Goal: Information Seeking & Learning: Learn about a topic

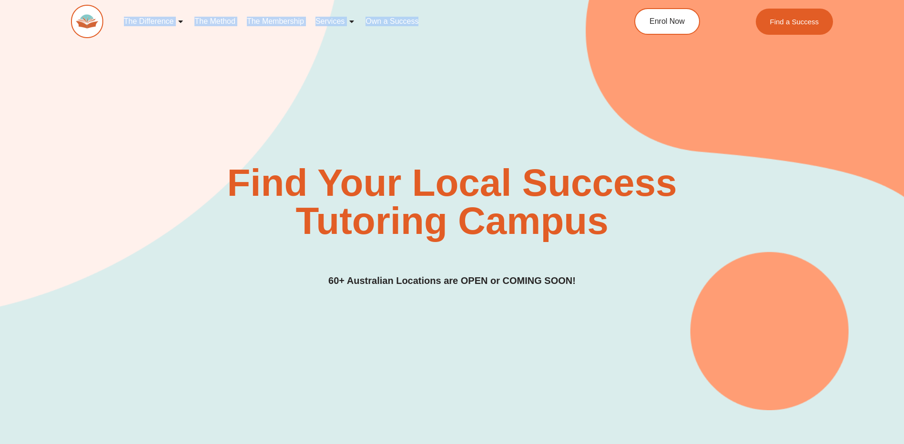
drag, startPoint x: 101, startPoint y: 49, endPoint x: 451, endPoint y: 31, distance: 350.8
click at [451, 31] on div "The Difference Personalised Program Inspirational Tutors Motivational Learning …" at bounding box center [452, 27] width 763 height 54
drag, startPoint x: 451, startPoint y: 31, endPoint x: 402, endPoint y: 31, distance: 49.1
click at [311, 78] on div "Find Your Local Success Tutoring Campus 60+ Australian Locations are OPEN or CO…" at bounding box center [452, 190] width 763 height 442
click at [208, 20] on link "會員資格" at bounding box center [202, 21] width 42 height 22
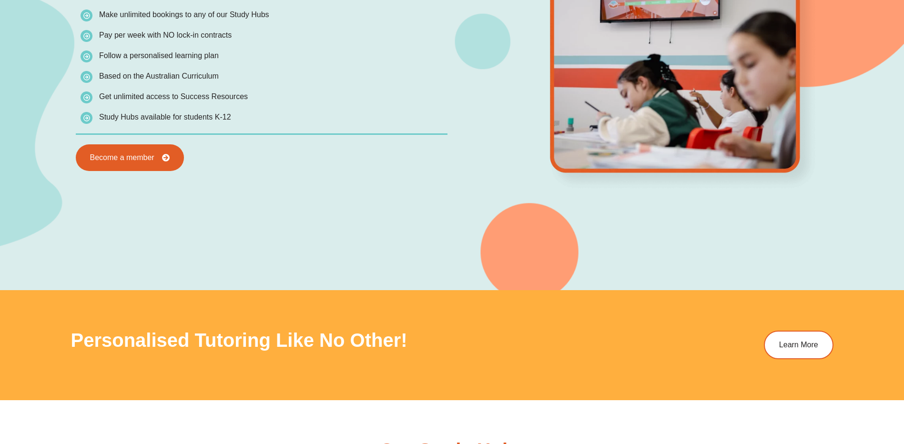
scroll to position [1144, 0]
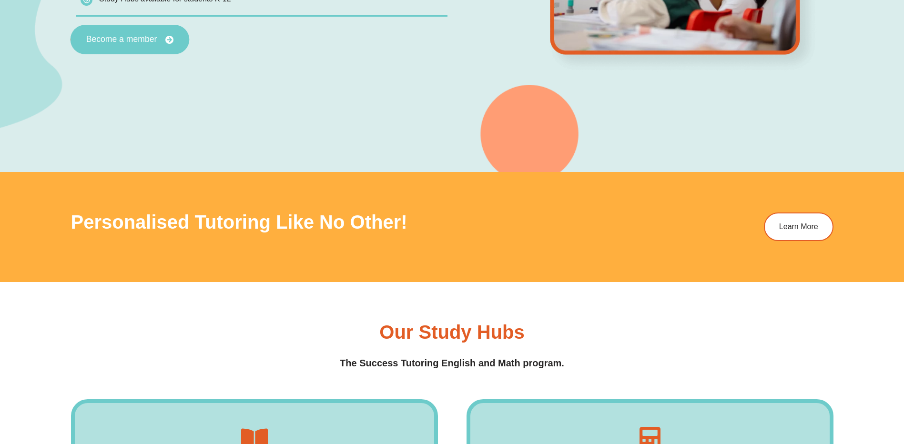
click at [138, 37] on span "Become a member" at bounding box center [121, 40] width 71 height 9
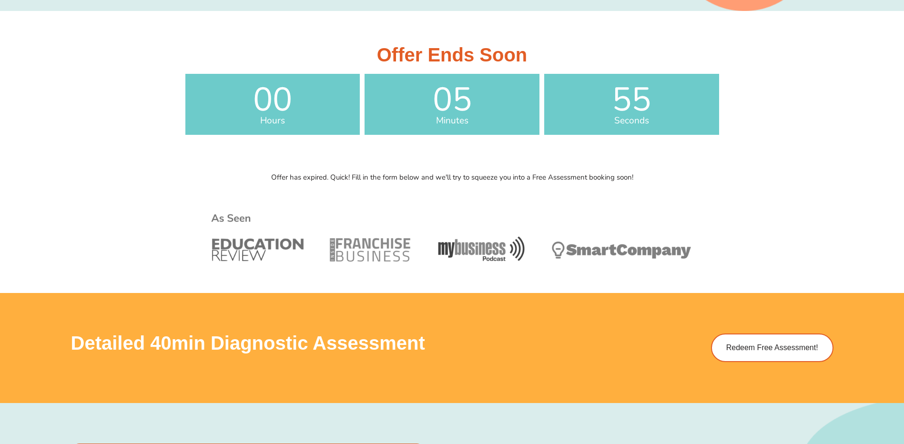
scroll to position [381, 0]
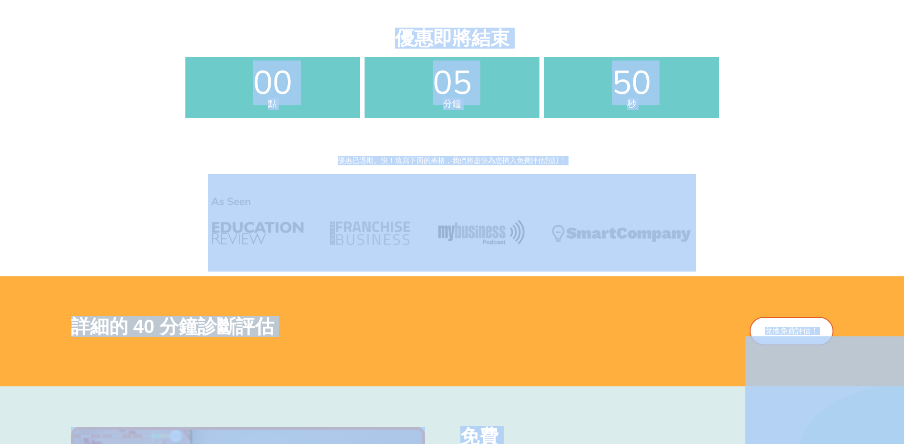
click at [720, 150] on div "優惠即將結束 00 點 05 分鐘 50 秒 優惠已過期。快！填寫下面的表格，我們將盡快為您擠入免費評估預訂！" at bounding box center [452, 73] width 543 height 158
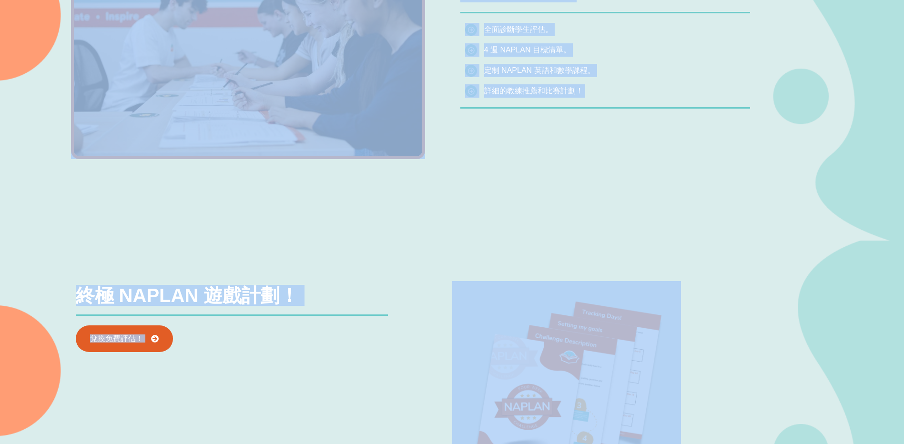
scroll to position [1096, 0]
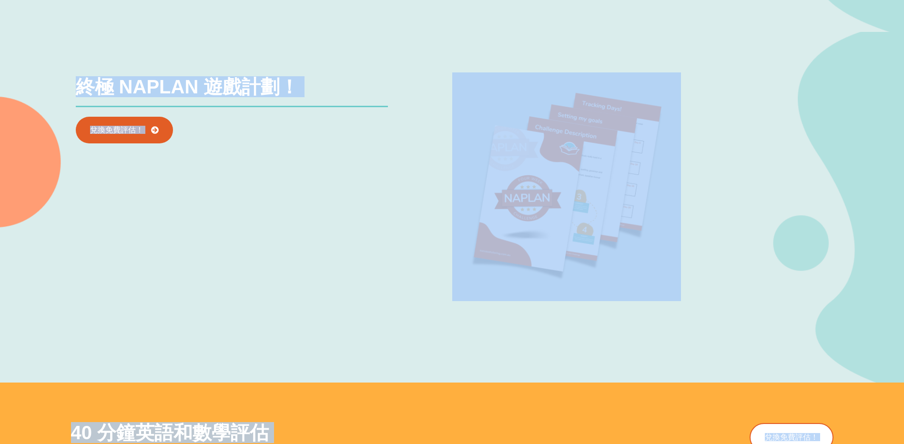
click at [310, 301] on div "終極 NAPLAN 遊戲計劃！ 兌換免費評估！" at bounding box center [261, 186] width 381 height 229
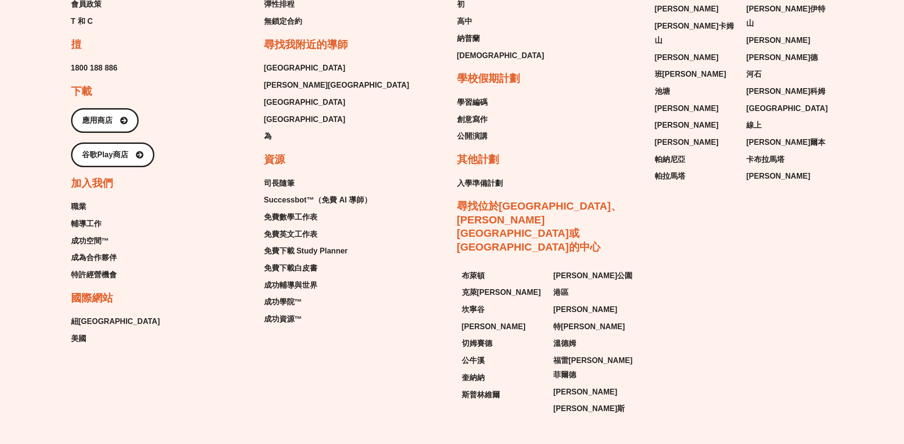
scroll to position [3861, 0]
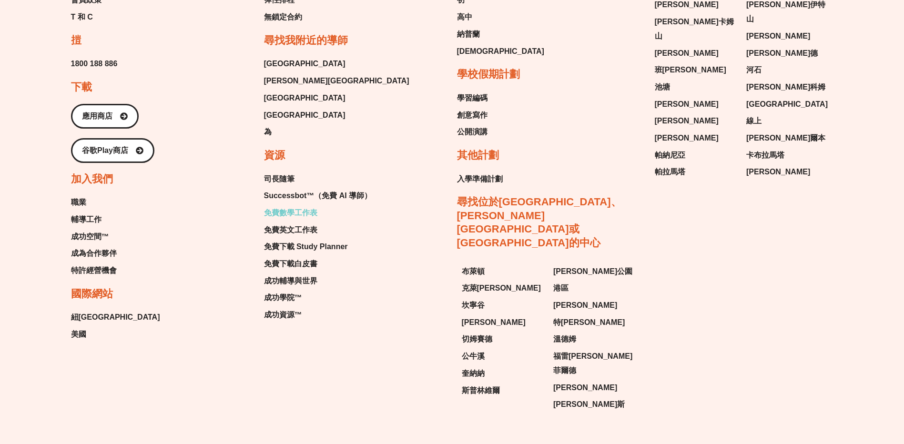
click at [302, 220] on span "免費數學工作表" at bounding box center [290, 213] width 53 height 14
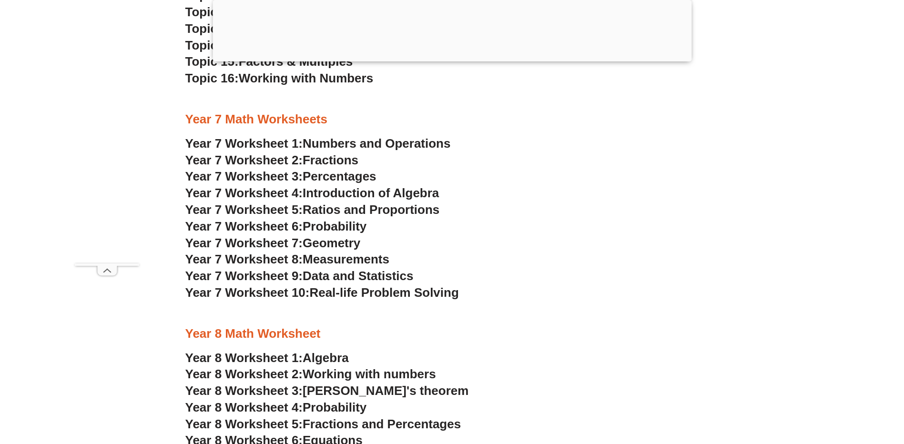
scroll to position [2908, 0]
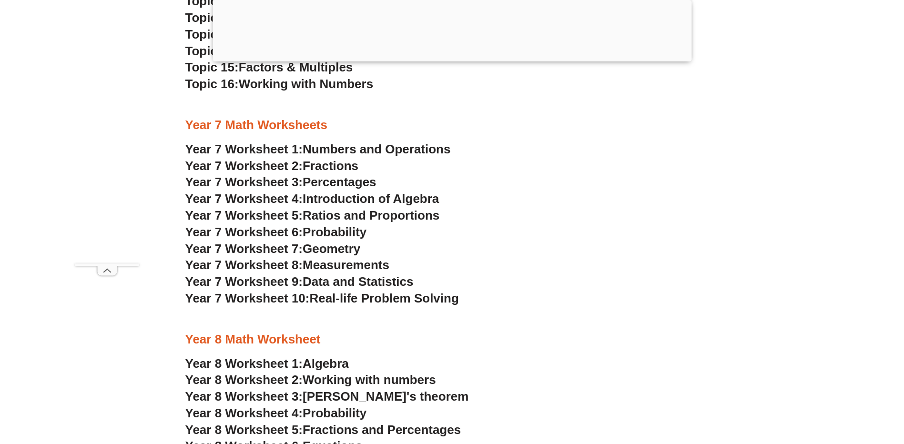
click at [380, 148] on span "Numbers and Operations" at bounding box center [377, 149] width 148 height 14
click at [328, 164] on span "Fractions" at bounding box center [331, 166] width 56 height 14
click at [328, 178] on span "Percentages" at bounding box center [340, 182] width 74 height 14
click at [335, 202] on span "Introduction of Algebra" at bounding box center [371, 199] width 136 height 14
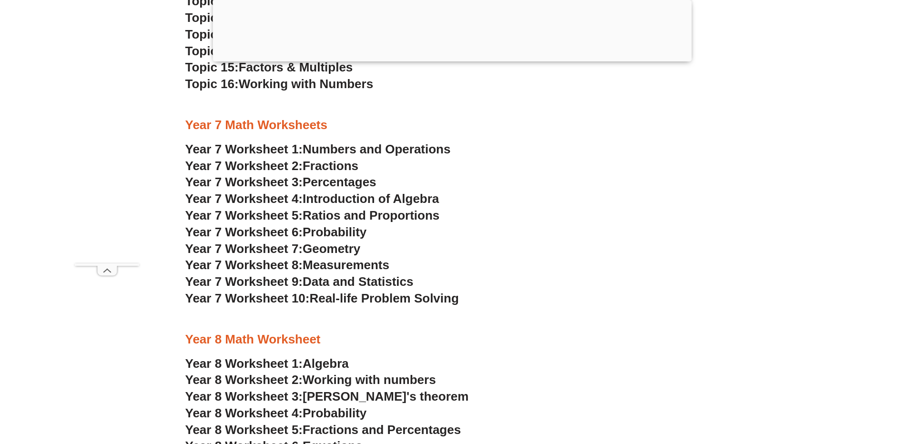
click at [351, 217] on span "Ratios and Proportions" at bounding box center [371, 215] width 137 height 14
click at [341, 233] on span "Probability" at bounding box center [335, 232] width 64 height 14
click at [340, 251] on span "Geometry" at bounding box center [332, 249] width 58 height 14
click at [325, 265] on span "Measurements" at bounding box center [346, 265] width 87 height 14
click at [362, 281] on span "Data and Statistics" at bounding box center [358, 282] width 111 height 14
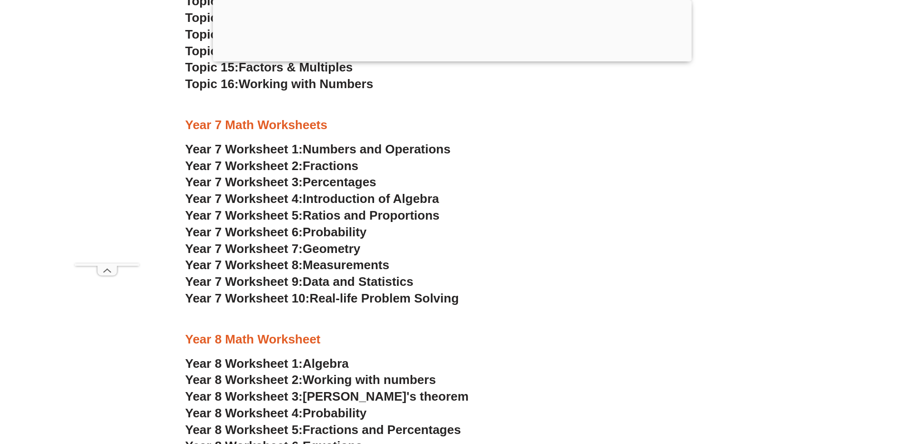
click at [358, 293] on span "Real-life Problem Solving" at bounding box center [383, 298] width 149 height 14
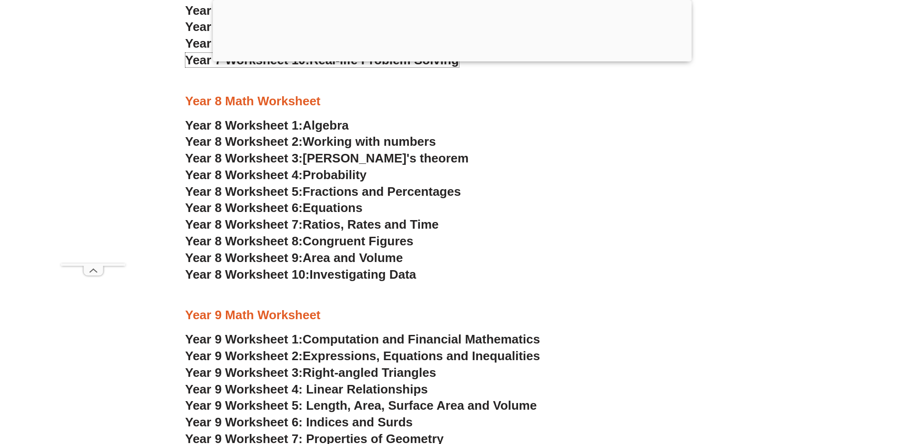
scroll to position [3099, 0]
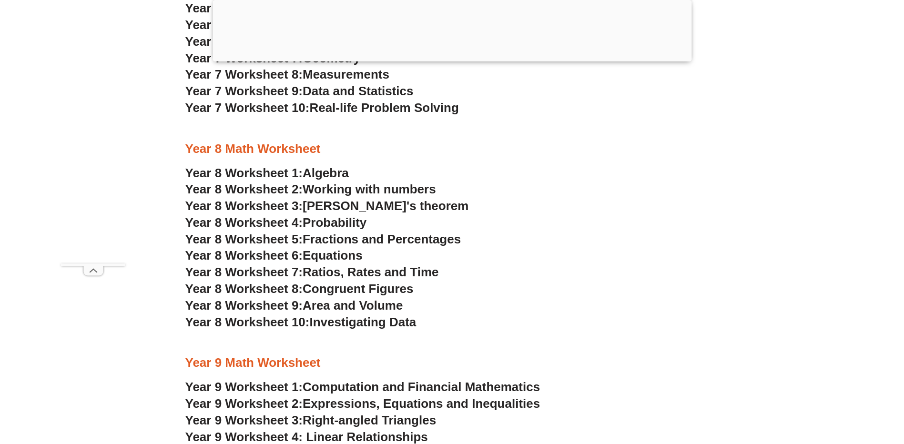
click at [320, 167] on span "Algebra" at bounding box center [326, 173] width 46 height 14
click at [336, 187] on span "Working with numbers" at bounding box center [369, 189] width 133 height 14
click at [365, 205] on span "Pythagoras's theorem" at bounding box center [386, 206] width 166 height 14
click at [335, 226] on span "Probability" at bounding box center [335, 222] width 64 height 14
click at [339, 240] on span "Fractions and Percentages" at bounding box center [382, 239] width 158 height 14
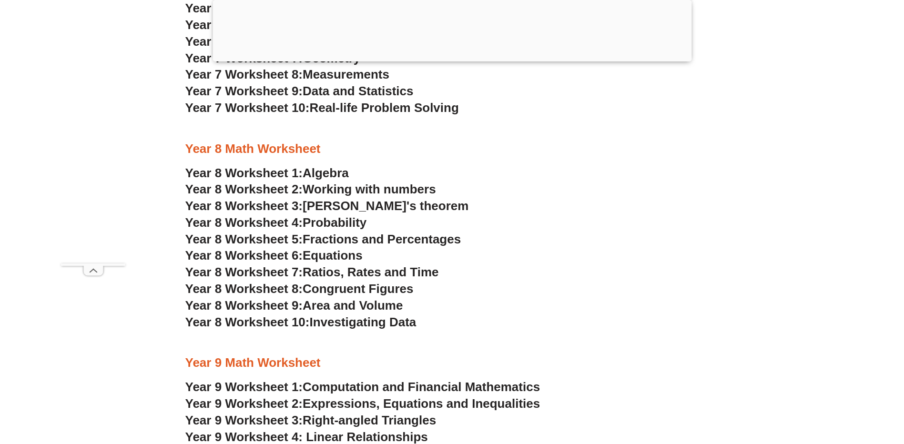
click at [353, 256] on span "Equations" at bounding box center [333, 255] width 60 height 14
click at [317, 269] on span "Ratios, Rates and Time" at bounding box center [371, 272] width 136 height 14
click at [392, 293] on span "Congruent Figures" at bounding box center [358, 289] width 111 height 14
click at [362, 309] on span "Area and Volume" at bounding box center [353, 305] width 100 height 14
drag, startPoint x: 357, startPoint y: 325, endPoint x: 462, endPoint y: 276, distance: 116.4
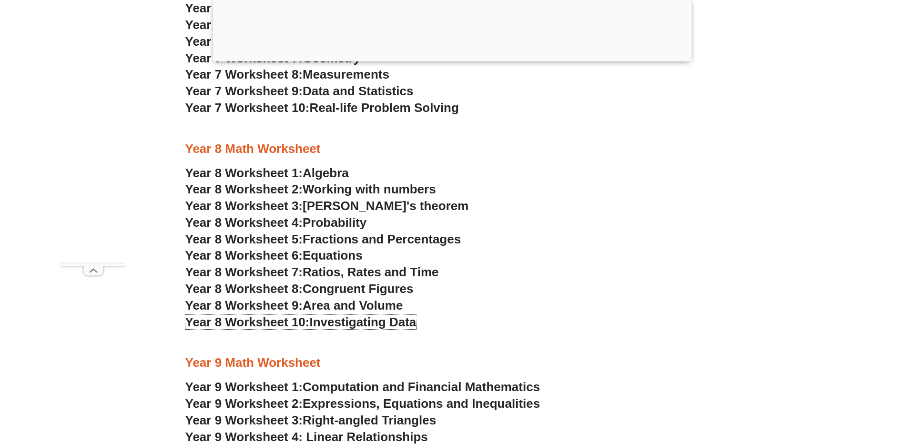
click at [357, 325] on span "Investigating Data" at bounding box center [362, 322] width 107 height 14
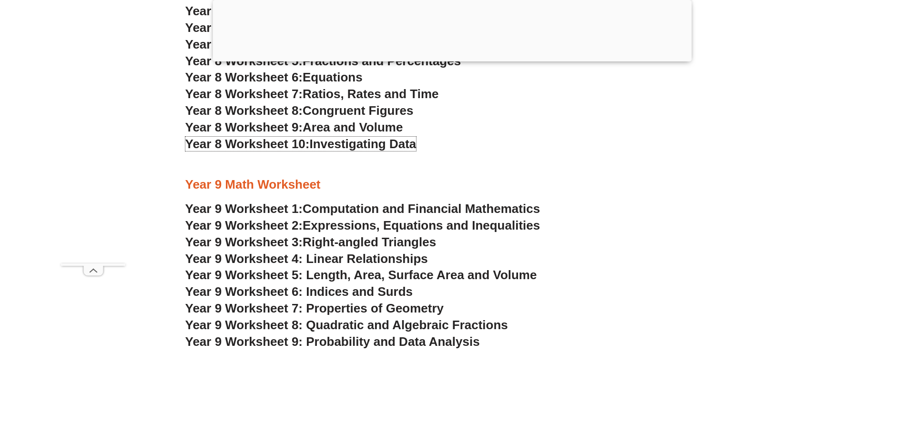
scroll to position [3289, 0]
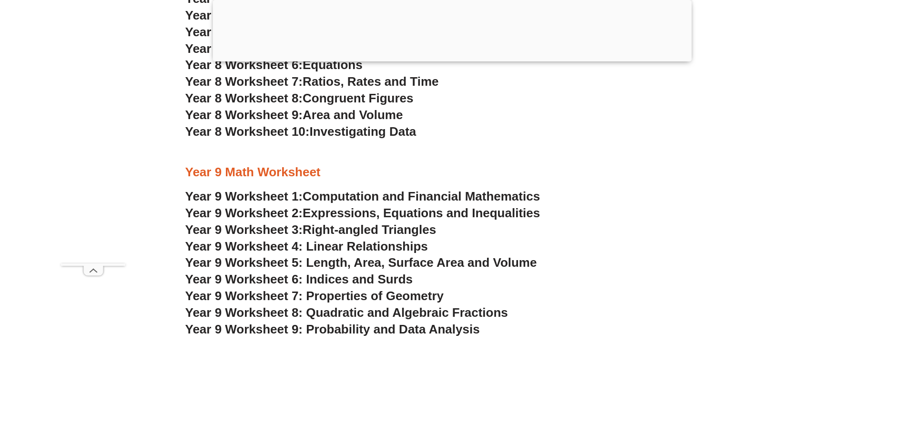
click at [337, 194] on span "Computation and Financial Mathematics" at bounding box center [421, 196] width 237 height 14
click at [345, 215] on span "Expressions, Equations and Inequalities" at bounding box center [421, 213] width 237 height 14
click at [356, 234] on span "Right-angled Triangles" at bounding box center [369, 230] width 133 height 14
click at [358, 247] on span "Year 9 Worksheet 4: Linear Relationships" at bounding box center [306, 246] width 243 height 14
click at [340, 259] on span "Year 9 Worksheet 5: Length, Area, Surface Area and Volume" at bounding box center [361, 263] width 352 height 14
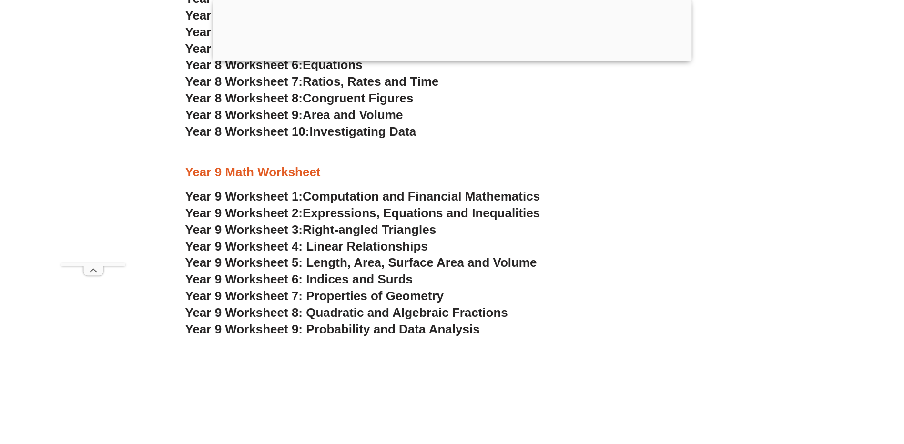
click at [393, 276] on span "Year 9 Worksheet 6: Indices and Surds" at bounding box center [299, 279] width 228 height 14
click at [317, 292] on span "Year 9 Worksheet 7: Properties of Geometry" at bounding box center [314, 296] width 259 height 14
click at [351, 313] on span "Year 9 Worksheet 8: Quadratic and Algebraic Fractions" at bounding box center [346, 313] width 323 height 14
click at [364, 329] on span "Year 9 Worksheet 9: Probability and Data Analysis" at bounding box center [332, 329] width 295 height 14
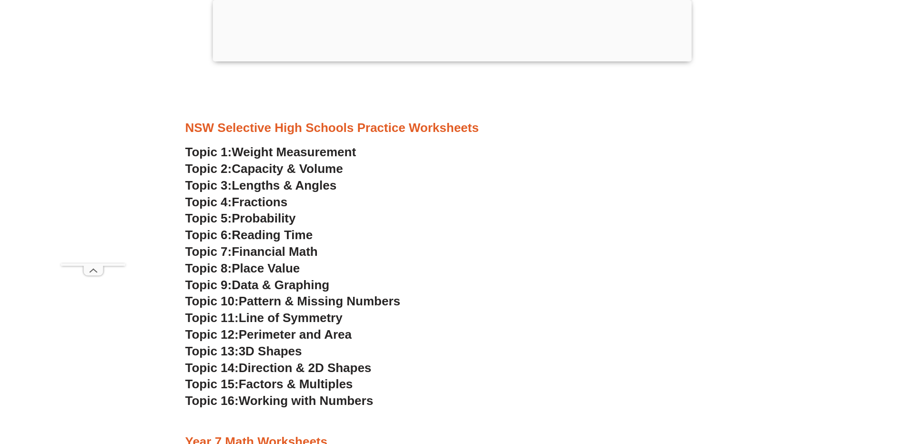
scroll to position [2574, 0]
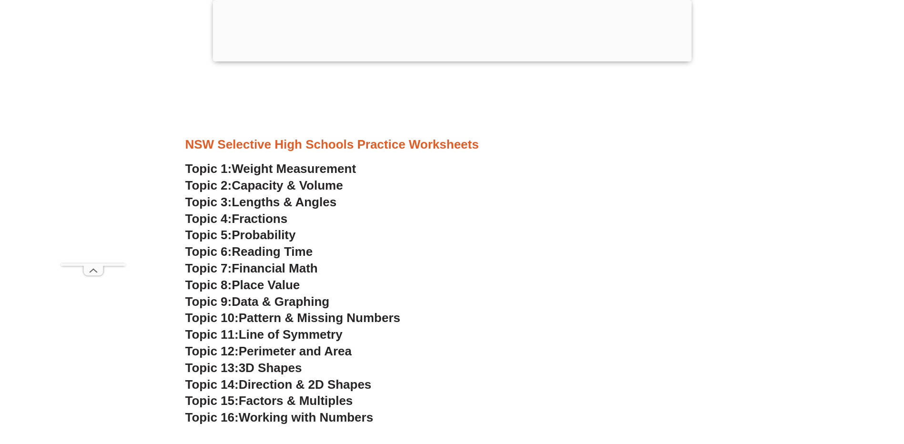
click at [304, 165] on span "Weight Measurement" at bounding box center [294, 169] width 124 height 14
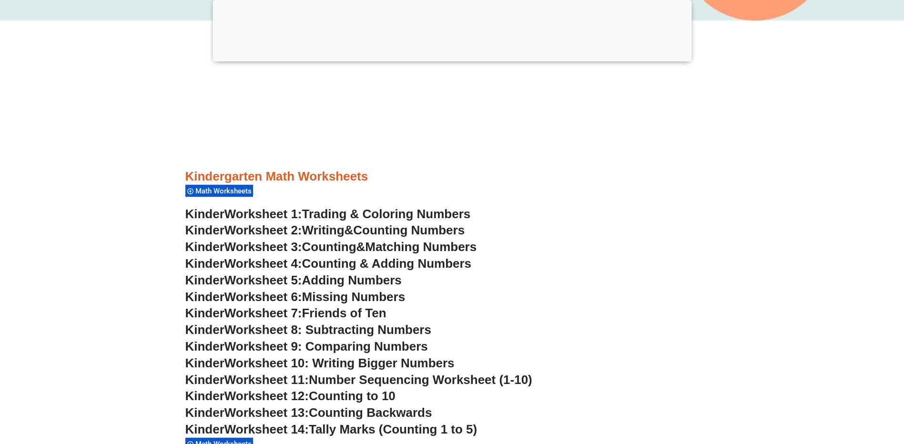
scroll to position [477, 0]
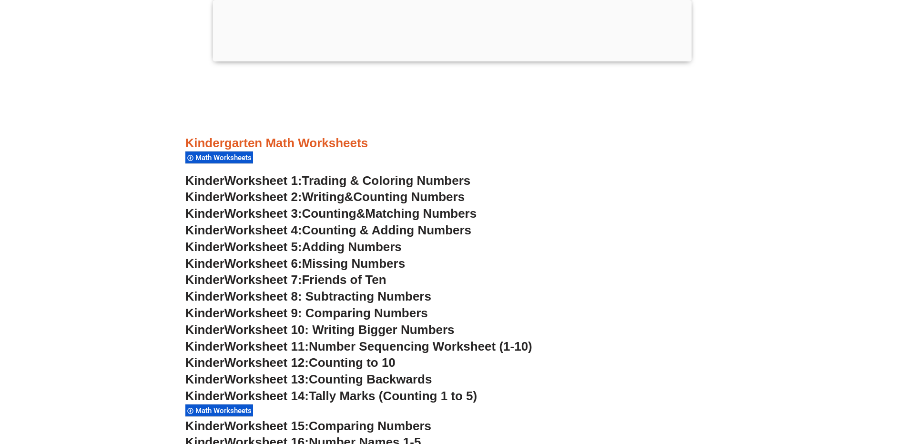
click at [228, 159] on span "Math Worksheets" at bounding box center [224, 158] width 59 height 9
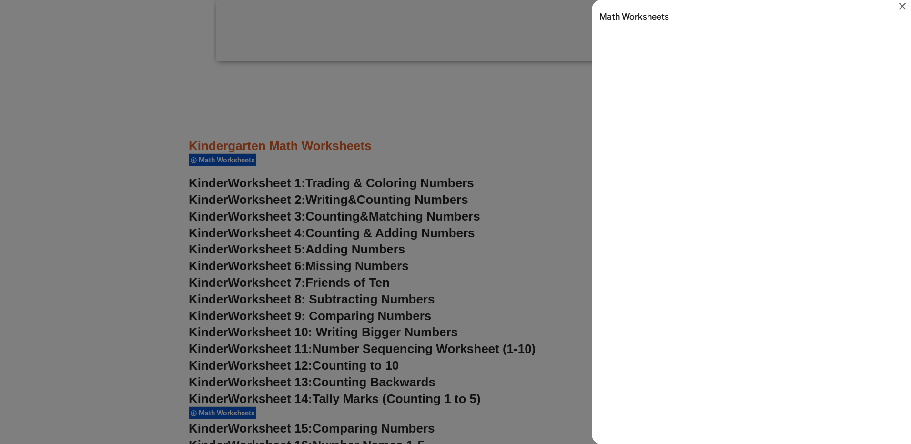
scroll to position [0, 0]
click at [901, 4] on icon "Close" at bounding box center [903, 6] width 7 height 7
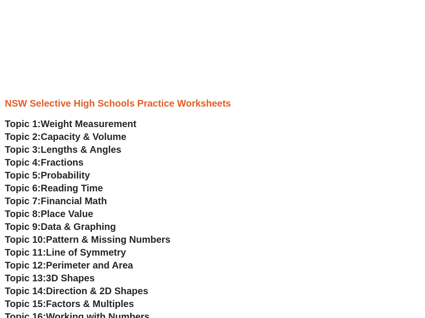
scroll to position [2072, 0]
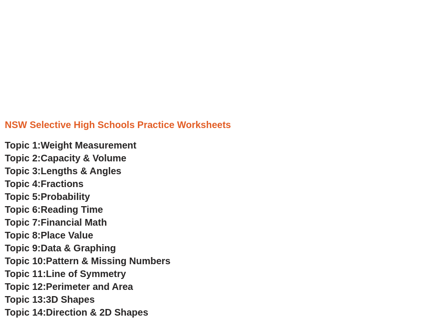
click at [222, 168] on h3 "Topic 3: Lengths & Angles" at bounding box center [212, 171] width 415 height 12
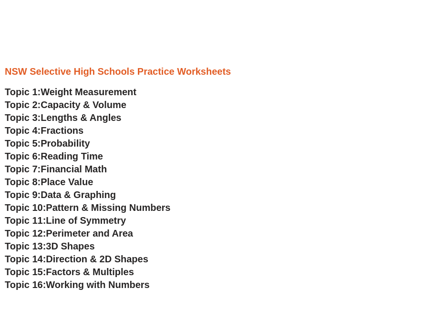
scroll to position [2120, 0]
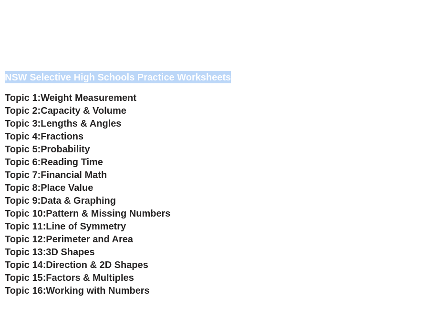
drag, startPoint x: 252, startPoint y: 77, endPoint x: 3, endPoint y: 71, distance: 248.9
drag, startPoint x: 3, startPoint y: 71, endPoint x: 96, endPoint y: 82, distance: 93.6
copy div "NSW Selective High Schools Practice Worksheets"
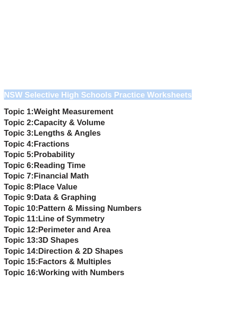
scroll to position [2320, 0]
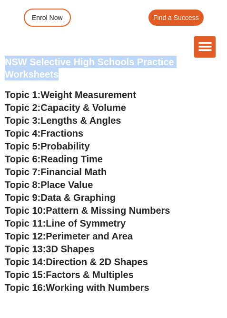
click at [117, 100] on span "Weight Measurement" at bounding box center [89, 95] width 96 height 10
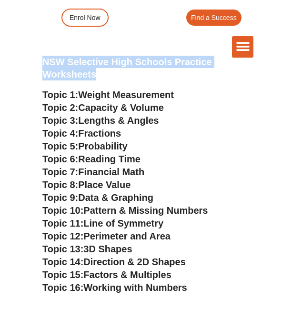
scroll to position [2164, 0]
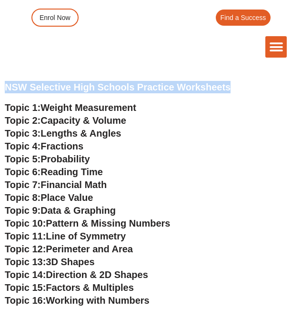
click at [80, 123] on span "Capacity & Volume" at bounding box center [84, 120] width 86 height 10
click at [91, 139] on span "Lengths & Angles" at bounding box center [81, 133] width 81 height 10
click at [71, 149] on span "Fractions" at bounding box center [62, 146] width 43 height 10
click at [78, 164] on span "Probability" at bounding box center [65, 159] width 49 height 10
click at [81, 174] on span "Reading Time" at bounding box center [72, 172] width 62 height 10
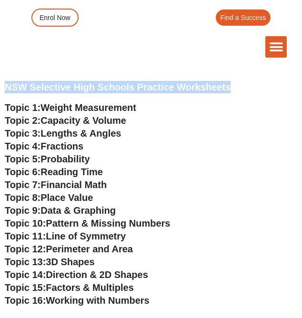
click at [92, 188] on span "Financial Math" at bounding box center [74, 185] width 66 height 10
click at [66, 199] on span "Place Value" at bounding box center [67, 198] width 52 height 10
click at [79, 210] on span "Data & Graphing" at bounding box center [78, 210] width 75 height 10
click at [67, 223] on span "Pattern & Missing Numbers" at bounding box center [108, 223] width 124 height 10
click at [77, 239] on span "Line of Symmetry" at bounding box center [86, 236] width 80 height 10
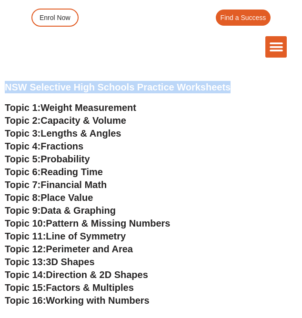
click at [77, 250] on span "Perimeter and Area" at bounding box center [89, 249] width 87 height 10
click at [85, 266] on span "3D Shapes" at bounding box center [70, 262] width 49 height 10
click at [82, 274] on span "Direction & 2D Shapes" at bounding box center [97, 275] width 102 height 10
click at [72, 290] on span "Factors & Multiples" at bounding box center [90, 288] width 88 height 10
click at [99, 303] on span "Working with Numbers" at bounding box center [97, 301] width 103 height 10
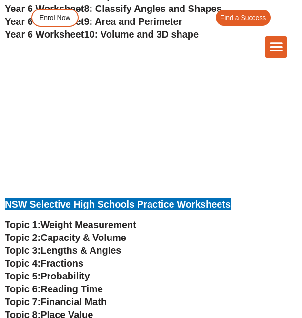
scroll to position [1831, 0]
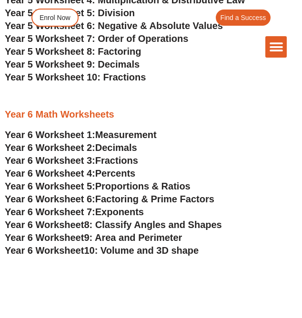
click at [135, 137] on span "Measurement" at bounding box center [125, 135] width 61 height 10
click at [125, 141] on h3 "Year 6 Worksheet 1: Measurement" at bounding box center [151, 135] width 293 height 12
click at [123, 150] on span "Decimals" at bounding box center [116, 148] width 42 height 10
click at [103, 160] on span "Fractions" at bounding box center [116, 160] width 43 height 10
click at [124, 174] on span "Percents" at bounding box center [115, 173] width 41 height 10
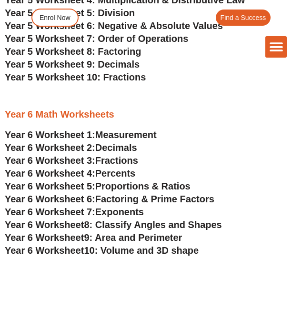
click at [143, 191] on span "Proportions & Ratios" at bounding box center [142, 186] width 95 height 10
click at [174, 199] on span "Factoring & Prime Factors" at bounding box center [154, 199] width 119 height 10
click at [135, 213] on span "Exponents" at bounding box center [119, 212] width 49 height 10
click at [122, 229] on span "8: Classify Angles and Shapes" at bounding box center [153, 225] width 138 height 10
click at [115, 243] on span "9: Area and Perimeter" at bounding box center [133, 238] width 98 height 10
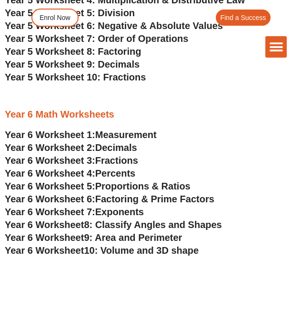
click at [124, 252] on span "10: Volume and 3D shape" at bounding box center [141, 251] width 115 height 10
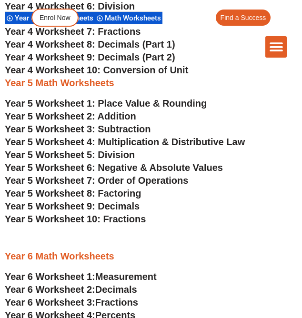
scroll to position [1688, 0]
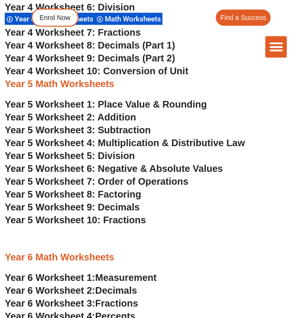
click at [86, 109] on span "Year 5 Worksheet 1: Place Value & Rounding" at bounding box center [106, 104] width 202 height 10
click at [125, 118] on span "Year 5 Worksheet 2: Addition" at bounding box center [71, 117] width 132 height 10
click at [121, 129] on span "Year 5 Worksheet 3: Subtraction" at bounding box center [78, 130] width 146 height 10
click at [127, 144] on span "Year 5 Worksheet 4: Multiplication & Distributive Law" at bounding box center [125, 143] width 240 height 10
click at [115, 155] on span "Year 5 Worksheet 5: Division" at bounding box center [70, 156] width 130 height 10
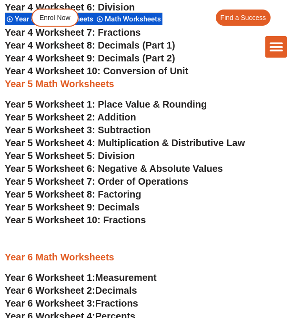
click at [153, 170] on span "Year 5 Worksheet 6: Negative & Absolute Values" at bounding box center [114, 169] width 218 height 10
click at [138, 184] on span "Year 5 Worksheet 7: Order of Operations" at bounding box center [97, 181] width 184 height 10
drag, startPoint x: 131, startPoint y: 200, endPoint x: 188, endPoint y: 154, distance: 73.3
click at [131, 200] on span "Year 5 Worksheet 8: Factoring" at bounding box center [73, 194] width 136 height 10
click at [119, 206] on span "Year 5 Worksheet 9: Decimals" at bounding box center [72, 207] width 135 height 10
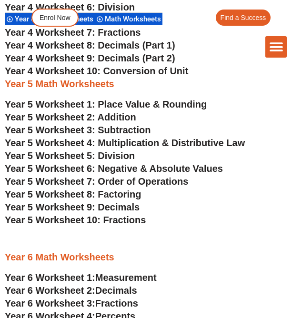
click at [113, 220] on span "Year 5 Worksheet 10: Fractions" at bounding box center [75, 220] width 141 height 10
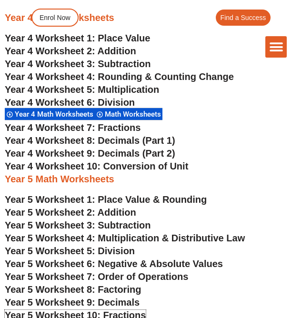
scroll to position [1545, 0]
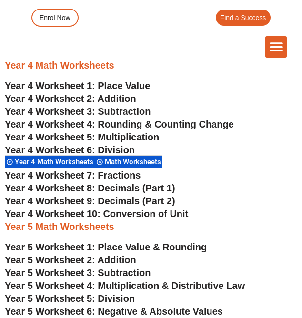
click at [123, 90] on span "Year 4 Worksheet 1: Place Value" at bounding box center [77, 86] width 145 height 10
click at [122, 96] on span "Year 4 Worksheet 2: Addition" at bounding box center [71, 98] width 132 height 10
click at [136, 111] on span "Year 4 Worksheet 3: Subtraction" at bounding box center [78, 111] width 146 height 10
click at [123, 124] on span "Year 4 Worksheet 4: Rounding & Counting Change" at bounding box center [119, 124] width 229 height 10
click at [133, 139] on span "Year 4 Worksheet 5: Multiplication" at bounding box center [82, 137] width 154 height 10
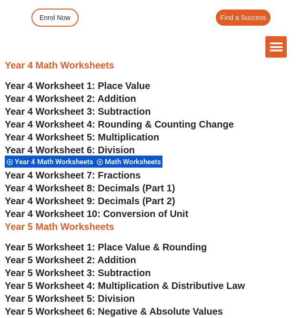
click at [118, 152] on span "Year 4 Worksheet 6: Division" at bounding box center [70, 150] width 130 height 10
click at [131, 175] on span "Year 4 Worksheet 7: Fractions" at bounding box center [73, 175] width 136 height 10
click at [126, 180] on span "Year 4 Worksheet 7: Fractions" at bounding box center [73, 175] width 136 height 10
click at [154, 190] on span "Year 4 Worksheet 8: Decimals (Part 1)" at bounding box center [90, 188] width 171 height 10
click at [162, 205] on span "Year 4 Worksheet 9: Decimals (Part 2)" at bounding box center [90, 201] width 171 height 10
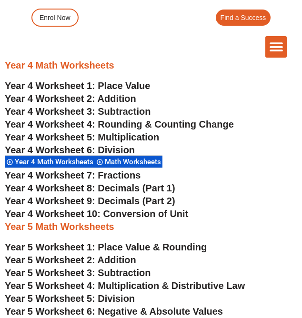
click at [96, 213] on span "Year 4 Worksheet 10: Conversion of Unit" at bounding box center [97, 214] width 184 height 10
click at [194, 154] on h3 "Year 4 Worksheet 6: Division" at bounding box center [151, 150] width 293 height 12
click at [225, 85] on h3 "Year 4 Worksheet 1: Place Value" at bounding box center [151, 86] width 293 height 12
click at [121, 95] on span "Year 4 Worksheet 2: Addition" at bounding box center [71, 98] width 132 height 10
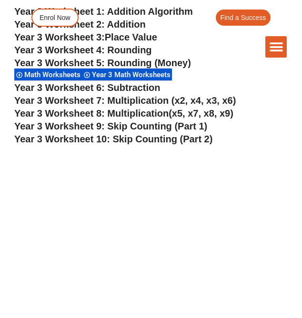
scroll to position [1163, 0]
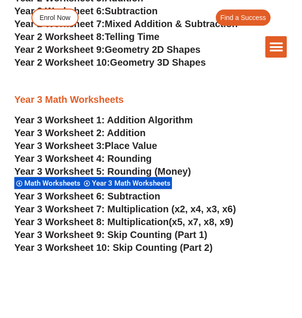
click at [136, 122] on link "Year 3 Worksheet 1: Addition Algorithm" at bounding box center [103, 120] width 179 height 10
click at [130, 134] on link "Year 3 Worksheet 2: Addition" at bounding box center [80, 133] width 132 height 10
click at [129, 146] on span "Place Value" at bounding box center [131, 146] width 52 height 10
click at [141, 156] on span "Year 3 Worksheet 4: Rounding" at bounding box center [83, 159] width 138 height 10
click at [131, 173] on span "Year 3 Worksheet 5: Rounding (Money)" at bounding box center [102, 171] width 177 height 10
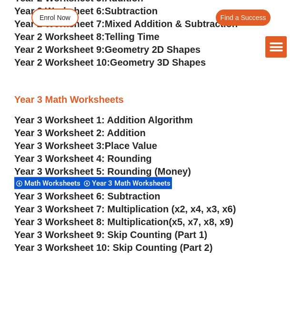
click at [140, 196] on span "Year 3 Worksheet 6: Subtraction" at bounding box center [87, 196] width 146 height 10
click at [133, 199] on span "Year 3 Worksheet 6: Subtraction" at bounding box center [87, 196] width 146 height 10
click at [138, 213] on span "Year 3 Worksheet 7: Multiplication (x2, x4, x3, x6)" at bounding box center [125, 209] width 222 height 10
click at [129, 224] on span "Year 3 Worksheet 8: Multiplication" at bounding box center [91, 222] width 154 height 10
click at [129, 236] on span "Year 3 Worksheet 9: Skip Counting (Part 1)" at bounding box center [110, 235] width 193 height 10
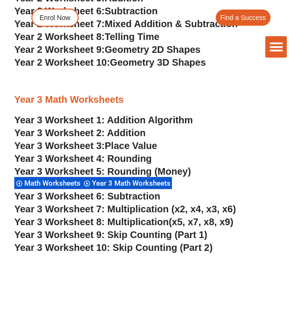
click at [124, 249] on span "Year 3 Worksheet 10: Skip Counting (Part 2)" at bounding box center [113, 248] width 198 height 10
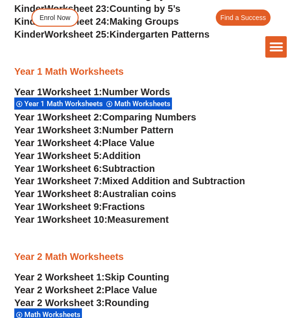
scroll to position [925, 0]
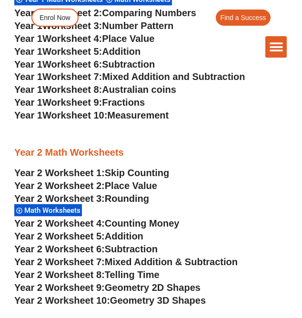
click at [129, 171] on span "Skip Counting" at bounding box center [137, 173] width 65 height 10
click at [143, 186] on span "Place Value" at bounding box center [131, 186] width 52 height 10
click at [126, 204] on span "Rounding" at bounding box center [127, 199] width 44 height 10
click at [131, 225] on span "Counting Money" at bounding box center [142, 223] width 75 height 10
drag, startPoint x: 129, startPoint y: 237, endPoint x: 132, endPoint y: 233, distance: 5.1
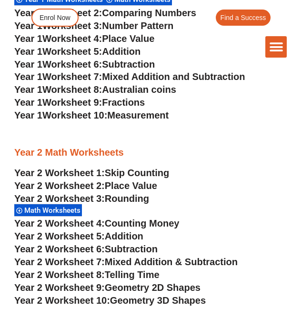
click at [129, 237] on span "Addition" at bounding box center [124, 236] width 39 height 10
click at [129, 248] on span "Subtraction" at bounding box center [131, 249] width 53 height 10
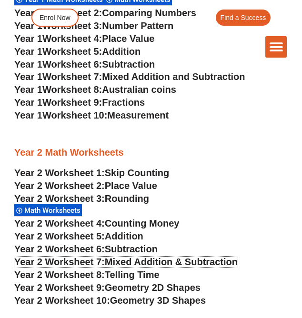
drag, startPoint x: 128, startPoint y: 263, endPoint x: 132, endPoint y: 257, distance: 7.2
click at [128, 263] on span "Mixed Addition & Subtraction" at bounding box center [171, 262] width 133 height 10
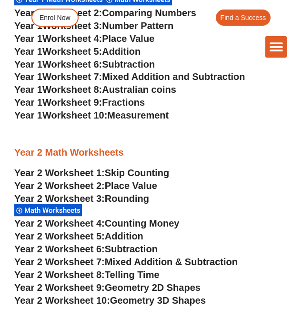
click at [135, 276] on span "Telling Time" at bounding box center [132, 275] width 55 height 10
click at [124, 286] on span "Geometry 2D Shapes" at bounding box center [153, 288] width 96 height 10
click at [194, 300] on span "Geometry 3D Shapes" at bounding box center [158, 301] width 96 height 10
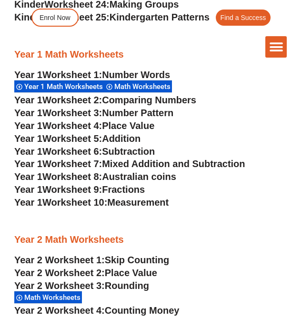
scroll to position [829, 0]
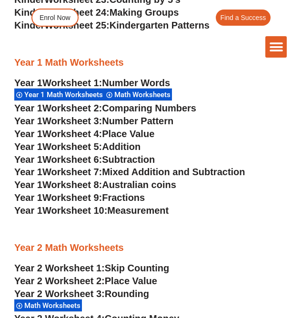
click at [138, 82] on span "Number Words" at bounding box center [136, 83] width 68 height 10
drag, startPoint x: 145, startPoint y: 104, endPoint x: 150, endPoint y: 102, distance: 4.9
click at [145, 104] on span "Comparing Numbers" at bounding box center [149, 108] width 94 height 10
click at [128, 110] on span "Comparing Numbers" at bounding box center [149, 108] width 94 height 10
click at [154, 122] on span "Number Pattern" at bounding box center [138, 121] width 72 height 10
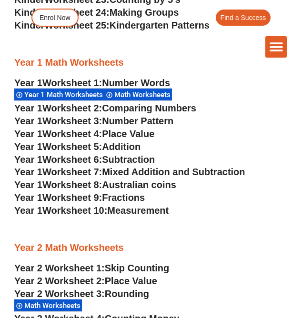
click at [123, 133] on span "Place Value" at bounding box center [128, 134] width 52 height 10
click at [127, 150] on span "Addition" at bounding box center [121, 147] width 39 height 10
click at [139, 159] on span "Subtraction" at bounding box center [128, 159] width 53 height 10
click at [169, 174] on span "Mixed Addition and Subtraction" at bounding box center [173, 172] width 143 height 10
drag, startPoint x: 139, startPoint y: 184, endPoint x: 144, endPoint y: 182, distance: 6.0
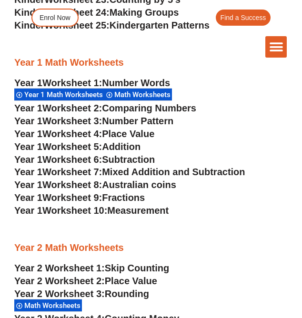
click at [139, 184] on span "Australian coins" at bounding box center [139, 185] width 74 height 10
click at [136, 200] on span "Fractions" at bounding box center [123, 198] width 43 height 10
click at [133, 212] on span "Measurement" at bounding box center [137, 210] width 61 height 10
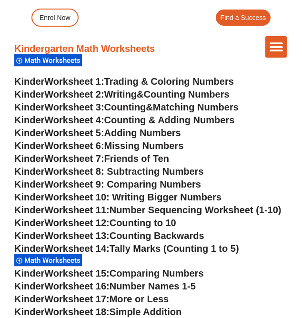
scroll to position [448, 0]
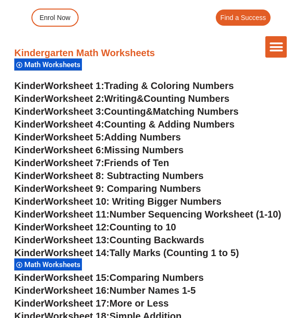
drag, startPoint x: 165, startPoint y: 52, endPoint x: 27, endPoint y: 49, distance: 137.8
click at [28, 48] on div "The Difference Personalised Program Inspirational Tutors Motivational Learning …" at bounding box center [151, 46] width 272 height 21
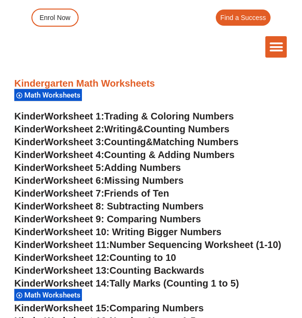
scroll to position [400, 0]
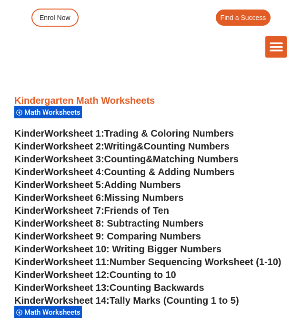
drag, startPoint x: 179, startPoint y: 114, endPoint x: 171, endPoint y: 104, distance: 13.2
click at [179, 114] on div "Kindergarten Math Worksheets Math Worksheets" at bounding box center [151, 106] width 274 height 24
click at [186, 102] on h3 "Kindergarten Math Worksheets" at bounding box center [151, 100] width 274 height 12
click at [187, 102] on h3 "Kindergarten Math Worksheets" at bounding box center [151, 100] width 274 height 12
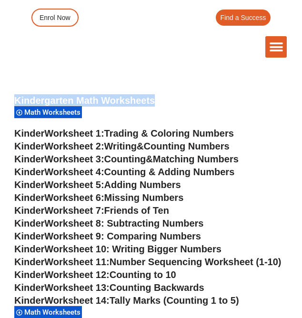
drag, startPoint x: 15, startPoint y: 100, endPoint x: 174, endPoint y: 99, distance: 159.2
click at [174, 99] on h3 "Kindergarten Math Worksheets" at bounding box center [151, 100] width 274 height 12
drag, startPoint x: 174, startPoint y: 99, endPoint x: 147, endPoint y: 99, distance: 27.2
copy h3 "Kindergarten Math Worksheets"
click at [171, 132] on span "Trading & Coloring Numbers" at bounding box center [169, 133] width 130 height 10
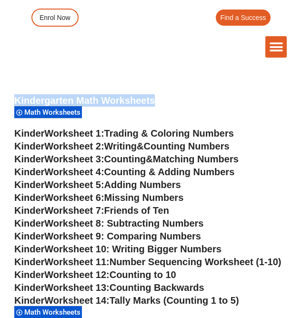
click at [137, 147] on span "Writing" at bounding box center [120, 146] width 33 height 10
click at [215, 145] on span "Counting Numbers" at bounding box center [187, 146] width 86 height 10
click at [140, 158] on span "Counting" at bounding box center [125, 159] width 42 height 10
click at [138, 175] on span "Counting & Adding Numbers" at bounding box center [169, 172] width 131 height 10
click at [175, 188] on span "Adding Numbers" at bounding box center [142, 185] width 77 height 10
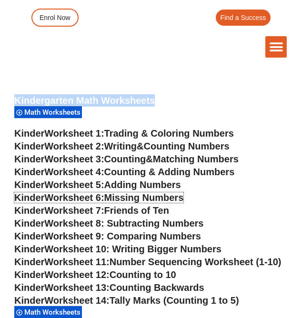
click at [142, 195] on span "Missing Numbers" at bounding box center [144, 198] width 80 height 10
click at [157, 212] on span "Friends of Ten" at bounding box center [136, 210] width 65 height 10
click at [137, 225] on span "Worksheet 8: Subtracting Numbers" at bounding box center [123, 223] width 159 height 10
click at [143, 233] on span "Worksheet 9: Comparing Numbers" at bounding box center [122, 236] width 157 height 10
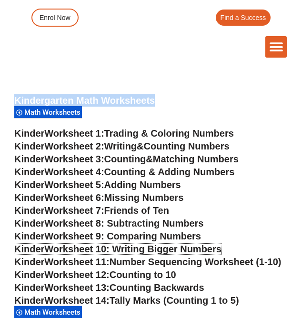
drag, startPoint x: 147, startPoint y: 249, endPoint x: 151, endPoint y: 243, distance: 7.3
click at [147, 249] on span "Worksheet 10: Writing Bigger Numbers" at bounding box center [132, 249] width 177 height 10
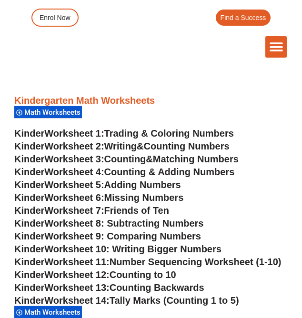
click at [170, 262] on span "Number Sequencing Worksheet (1-10)" at bounding box center [196, 262] width 172 height 10
click at [98, 263] on span "Worksheet 11:" at bounding box center [76, 262] width 65 height 10
click at [268, 264] on span "Number Sequencing Worksheet (1-10)" at bounding box center [196, 262] width 172 height 10
click at [61, 262] on span "Worksheet 11:" at bounding box center [76, 262] width 65 height 10
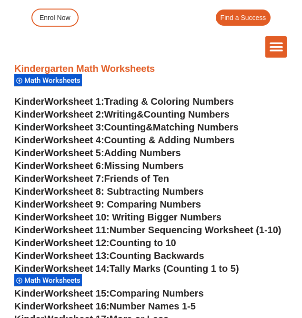
scroll to position [448, 0]
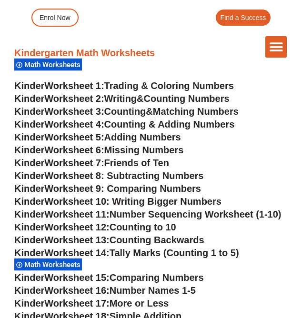
click at [75, 215] on span "Worksheet 11:" at bounding box center [76, 214] width 65 height 10
click at [149, 217] on span "Number Sequencing Worksheet (1-10)" at bounding box center [196, 214] width 172 height 10
click at [150, 217] on span "Number Sequencing Worksheet (1-10)" at bounding box center [196, 214] width 172 height 10
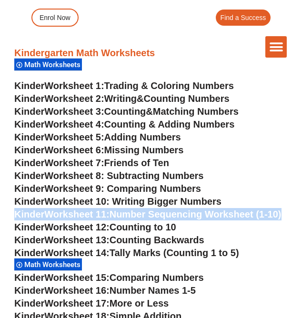
click at [150, 217] on span "Number Sequencing Worksheet (1-10)" at bounding box center [196, 214] width 172 height 10
click at [93, 214] on span "Worksheet 11:" at bounding box center [76, 214] width 65 height 10
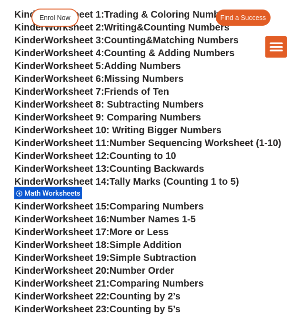
scroll to position [543, 0]
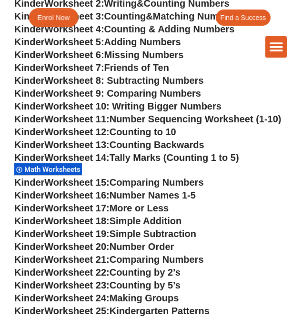
click at [70, 16] on span "Enrol Now" at bounding box center [53, 17] width 32 height 7
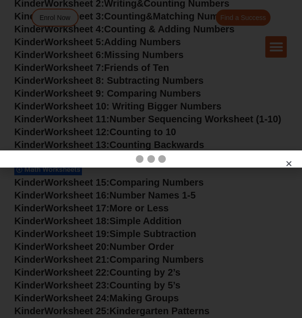
click at [290, 162] on icon "Close" at bounding box center [289, 163] width 7 height 7
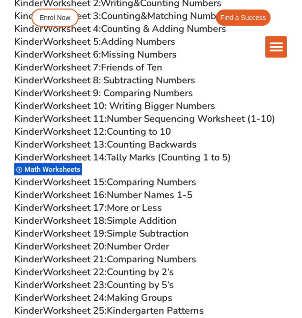
click at [87, 120] on span "Worksheet 11:" at bounding box center [75, 119] width 64 height 13
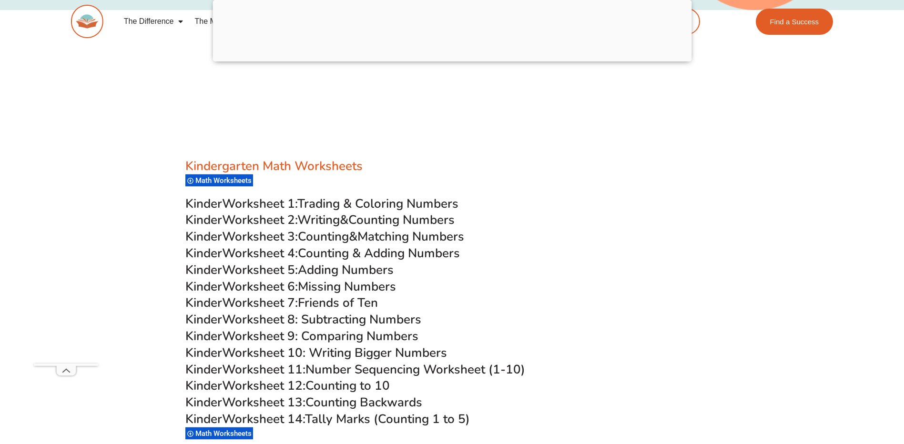
scroll to position [399, 0]
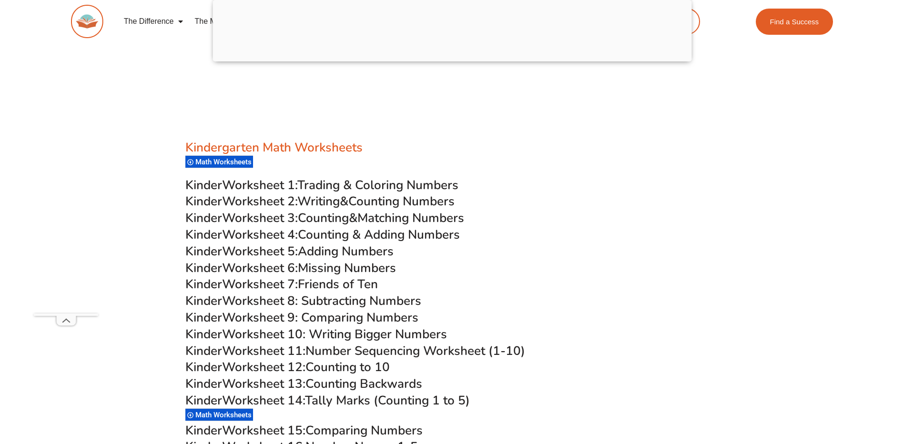
click at [299, 358] on span "Worksheet 11:" at bounding box center [263, 351] width 83 height 17
click at [295, 352] on span "Worksheet 11:" at bounding box center [263, 351] width 83 height 17
click at [340, 352] on span "Number Sequencing Worksheet (1-10)" at bounding box center [416, 351] width 220 height 17
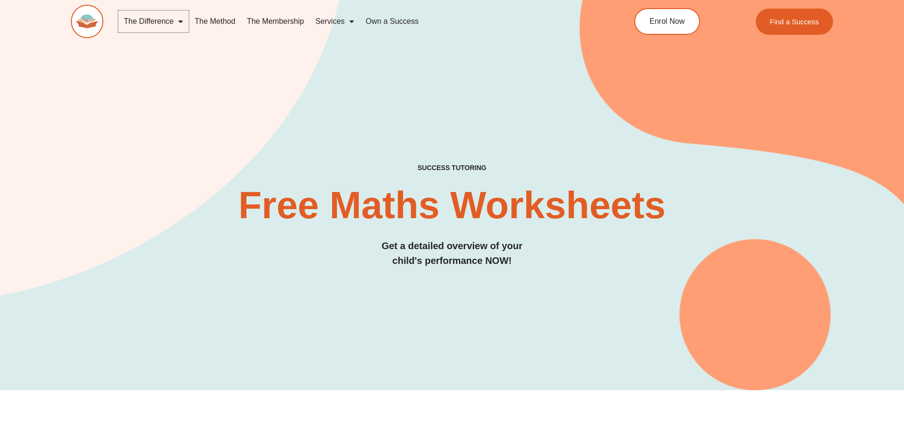
click at [156, 23] on link "The Difference" at bounding box center [153, 21] width 71 height 22
click at [279, 25] on link "The Membership" at bounding box center [275, 21] width 69 height 22
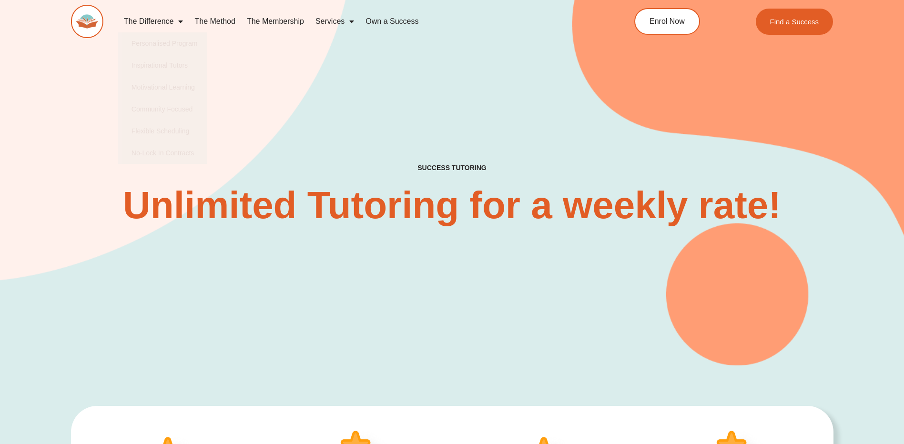
click at [223, 20] on link "The Method" at bounding box center [215, 21] width 52 height 22
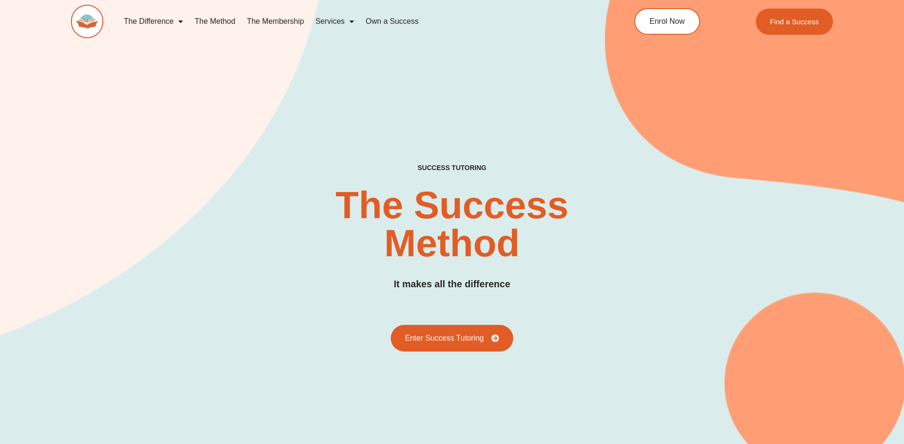
click at [272, 18] on link "The Membership" at bounding box center [275, 21] width 69 height 22
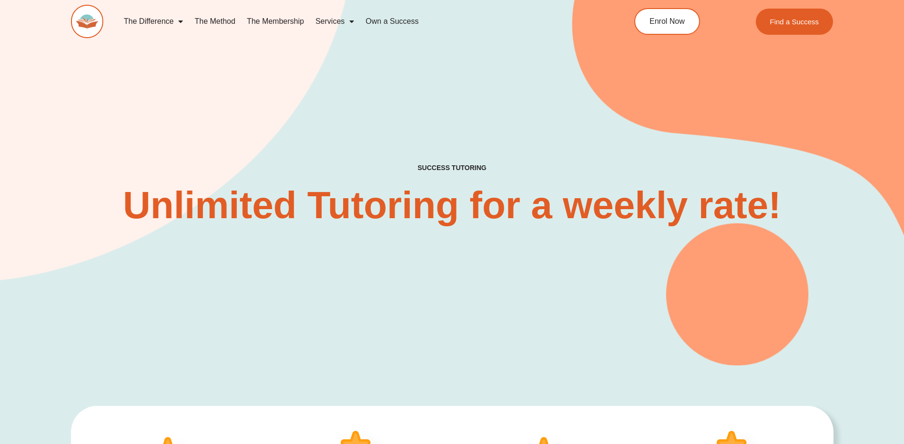
click at [345, 21] on span "Menu" at bounding box center [350, 21] width 10 height 17
click at [496, 338] on div "SUCCESS TUTORING​ Unlimited Tutoring for a weekly rate!" at bounding box center [452, 167] width 763 height 397
click at [389, 22] on link "Own a Success" at bounding box center [392, 21] width 64 height 22
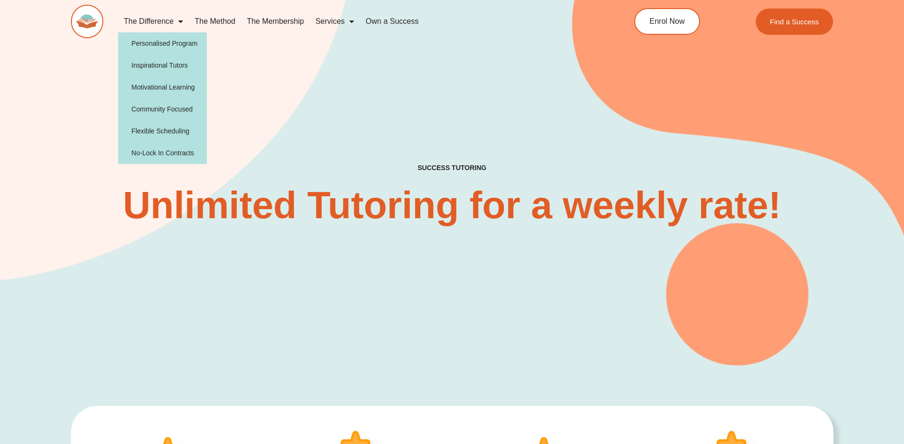
click at [149, 22] on link "The Difference" at bounding box center [153, 21] width 71 height 22
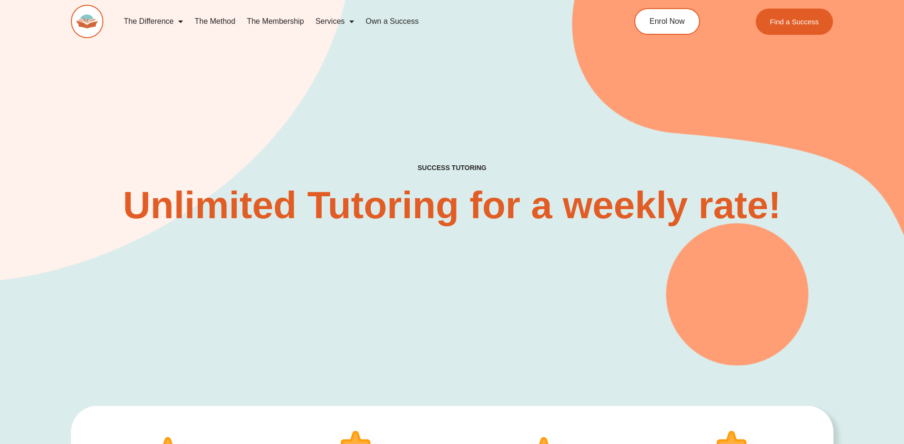
click at [149, 22] on link "The Difference" at bounding box center [153, 21] width 71 height 22
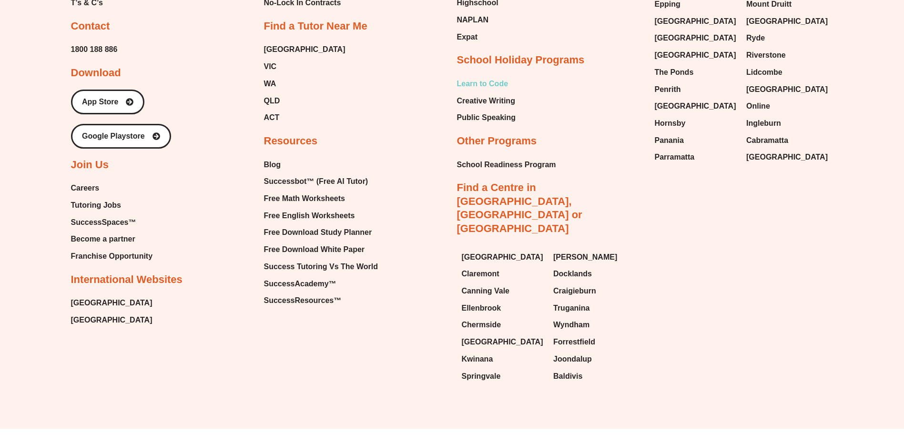
scroll to position [3133, 0]
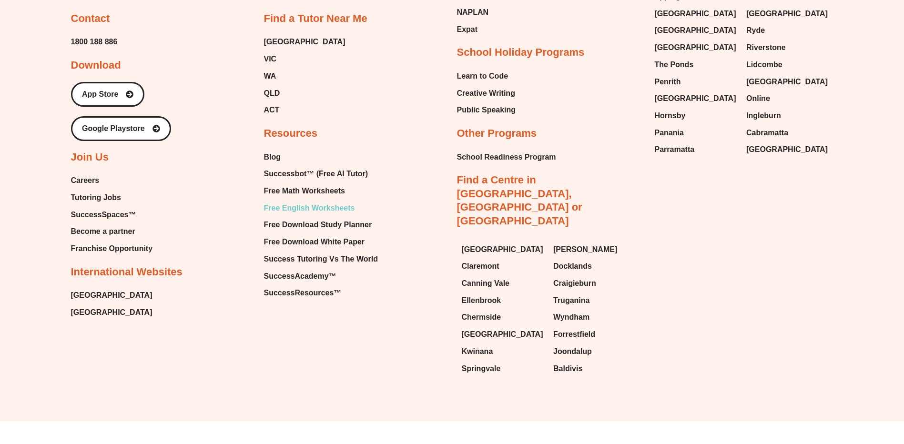
click at [324, 207] on span "Free English Worksheets" at bounding box center [309, 208] width 91 height 14
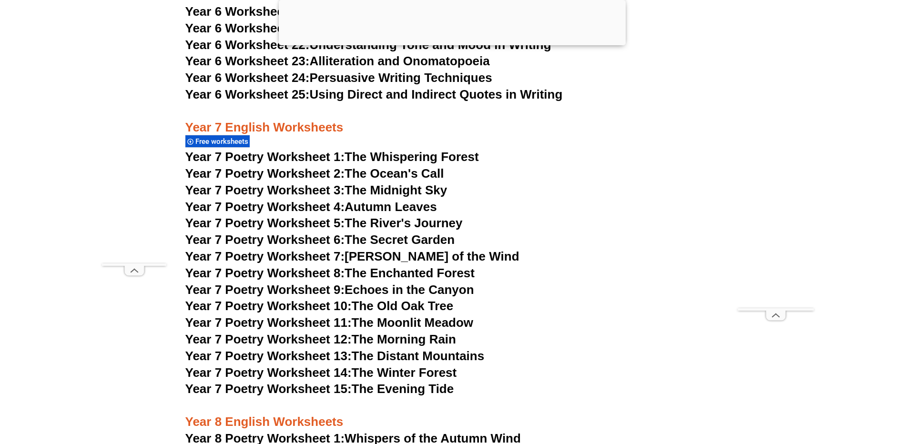
scroll to position [5959, 0]
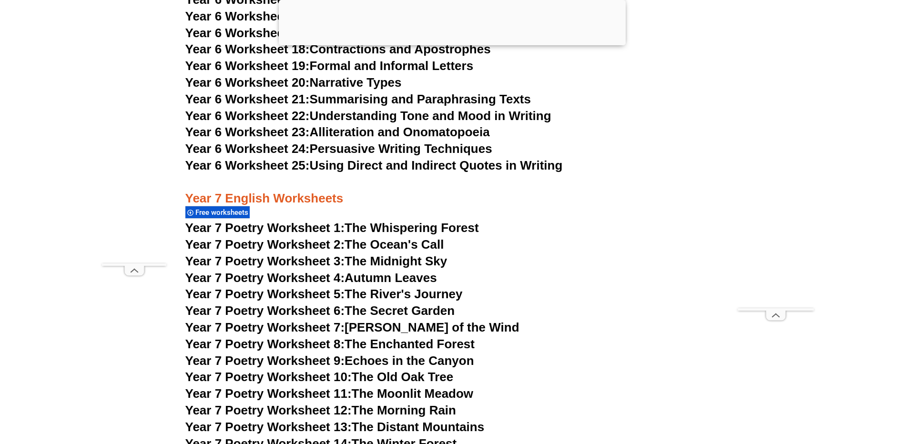
click at [405, 221] on link "Year 7 Poetry Worksheet 1: The Whispering Forest" at bounding box center [332, 228] width 294 height 14
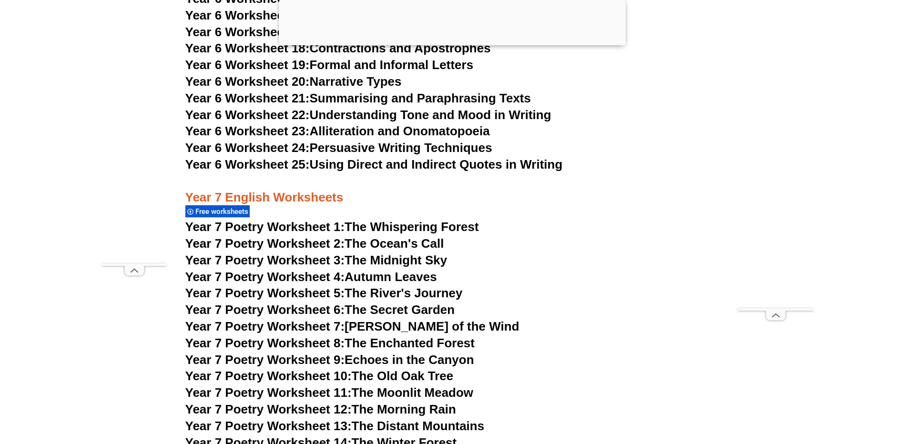
scroll to position [5959, 0]
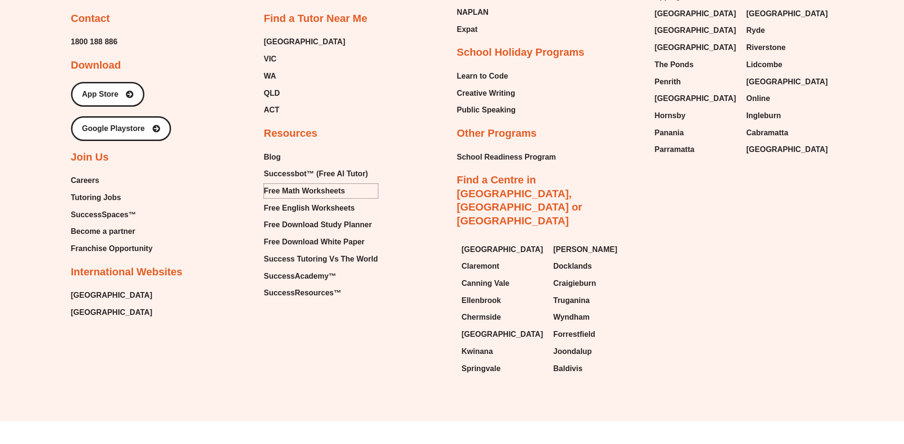
click at [331, 192] on span "Free Math Worksheets" at bounding box center [304, 191] width 81 height 14
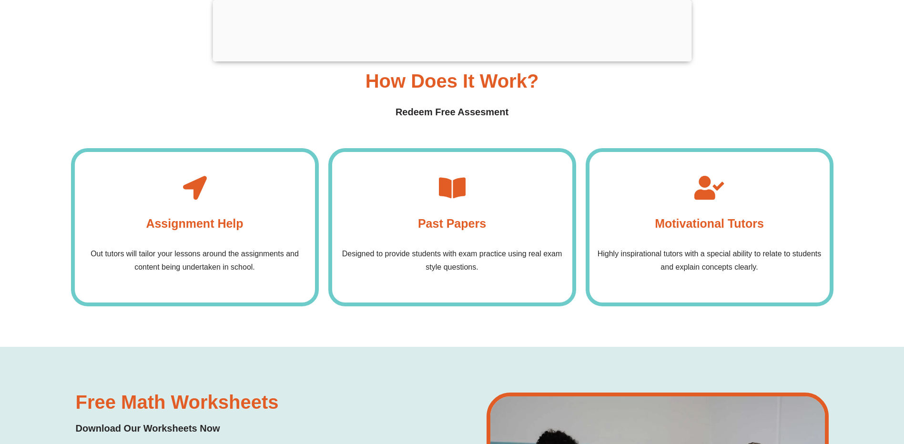
scroll to position [3814, 0]
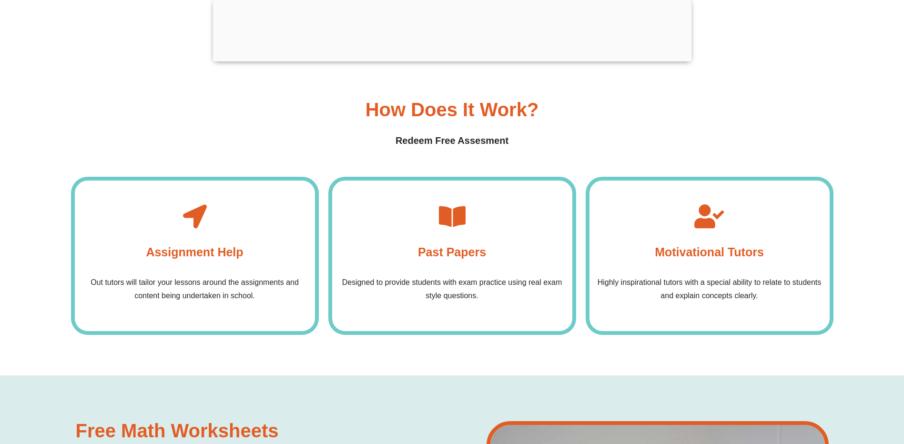
click at [461, 215] on icon at bounding box center [452, 217] width 24 height 24
click at [499, 291] on p "Designed to provide students with exam practice using real exam style questions." at bounding box center [452, 289] width 231 height 27
click at [503, 279] on p "Designed to provide students with exam practice using real exam style questions." at bounding box center [452, 289] width 231 height 27
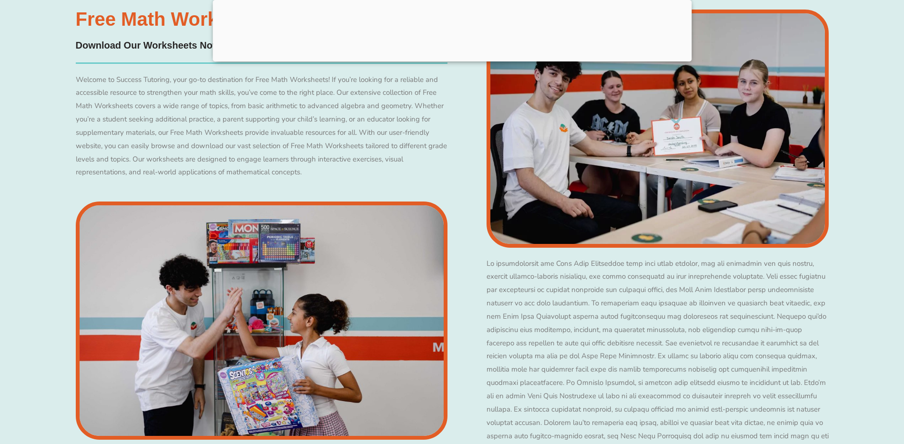
scroll to position [4195, 0]
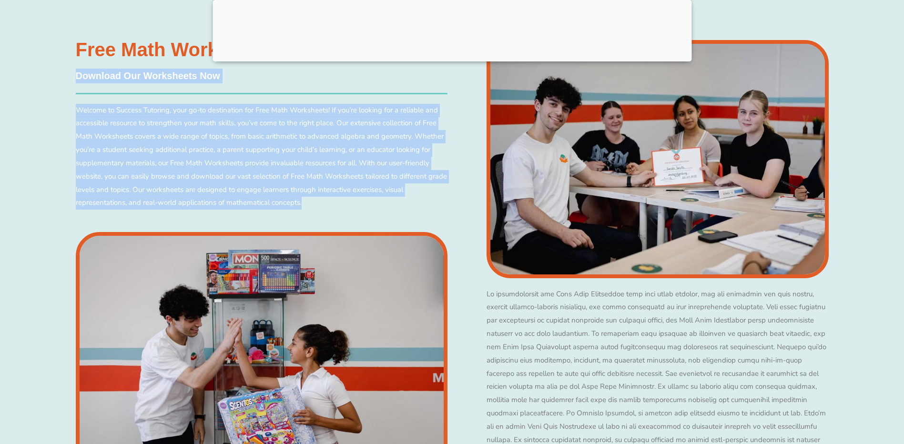
drag, startPoint x: 75, startPoint y: 73, endPoint x: 380, endPoint y: 209, distance: 333.4
click at [380, 209] on div "Free Math Worksheets Download Our Worksheets Now" at bounding box center [261, 282] width 381 height 494
drag, startPoint x: 380, startPoint y: 209, endPoint x: 357, endPoint y: 167, distance: 47.8
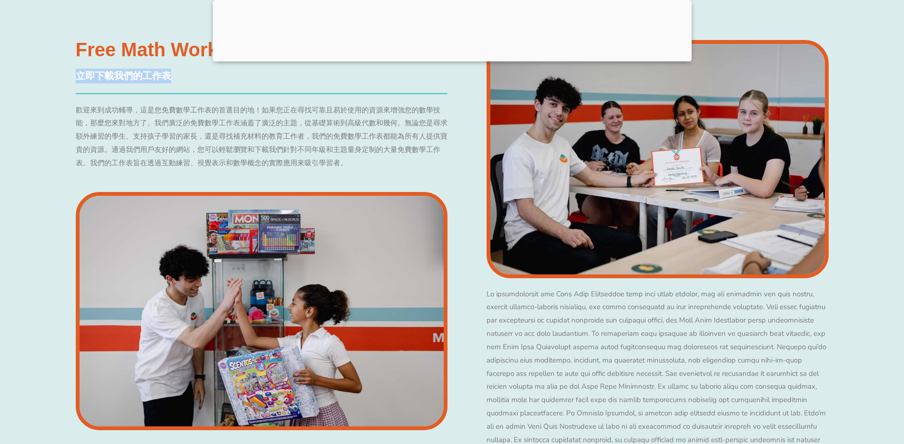
click at [361, 183] on div "Free Math Worksheets 立即下載我們的工作表 歡迎來到成功輔導，這是您免費數學工作表的首選目的地！如果您正在尋找可靠且易於使用的資源來增強您…" at bounding box center [261, 282] width 381 height 494
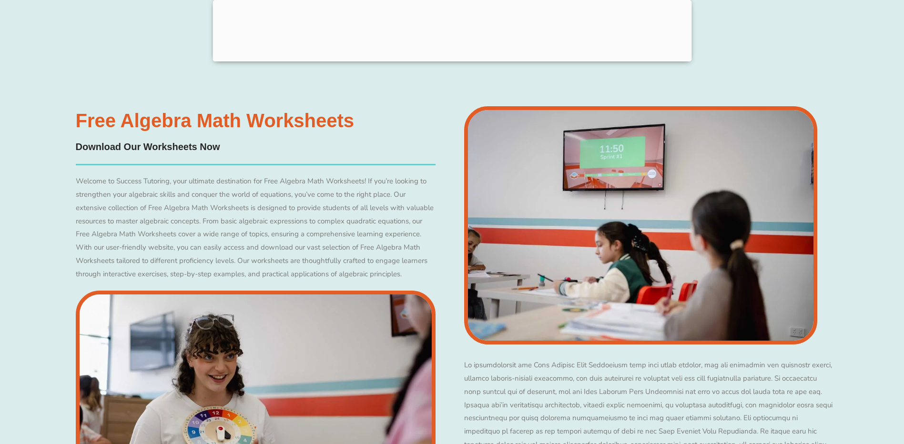
scroll to position [4767, 0]
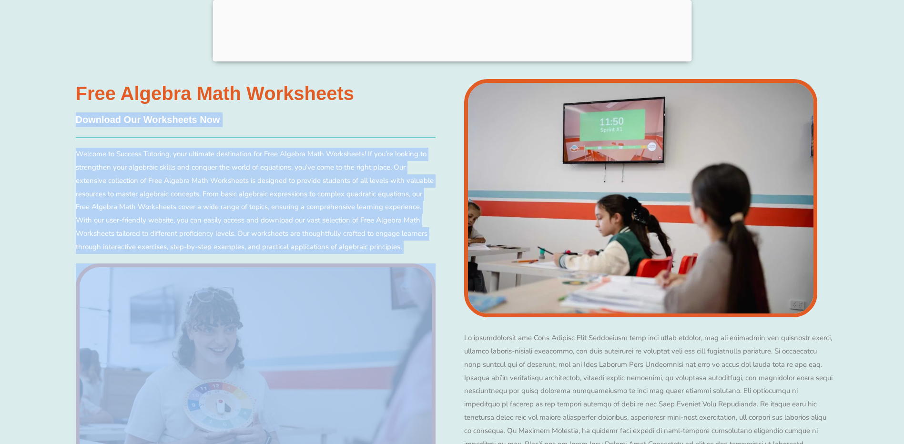
drag, startPoint x: 75, startPoint y: 131, endPoint x: 388, endPoint y: 284, distance: 348.4
click at [388, 284] on div "Free Algebra Math Worksheets Download Our Worksheets Now" at bounding box center [255, 313] width 369 height 468
drag, startPoint x: 388, startPoint y: 284, endPoint x: 352, endPoint y: 218, distance: 75.3
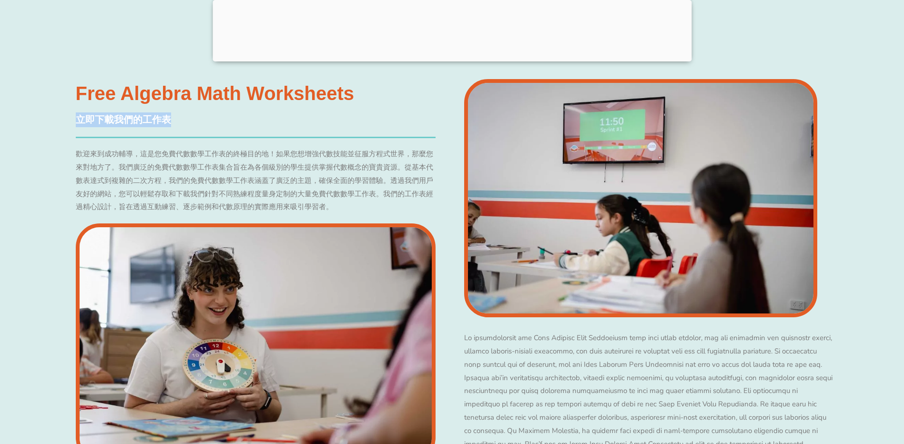
click at [434, 214] on div "歡迎來到成功輔導，這是您免費代數數學工作表的終極目的地！如果您想增強代數技能並征服方程式世界，那麼您來對地方了。我們廣泛的免費代數數學工作表集合旨在為各個級別…" at bounding box center [256, 181] width 360 height 66
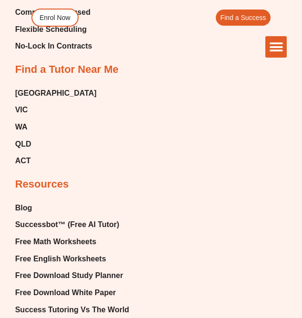
scroll to position [8285, 0]
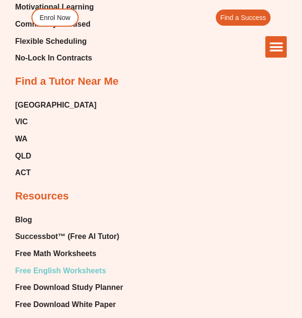
click at [90, 264] on span "Free English Worksheets" at bounding box center [60, 271] width 91 height 14
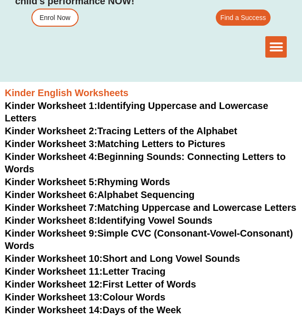
scroll to position [381, 0]
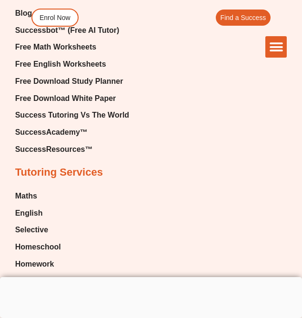
scroll to position [7792, 0]
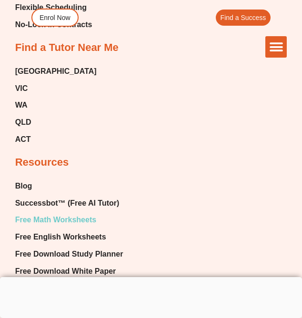
click at [82, 213] on span "Free Math Worksheets" at bounding box center [55, 220] width 81 height 14
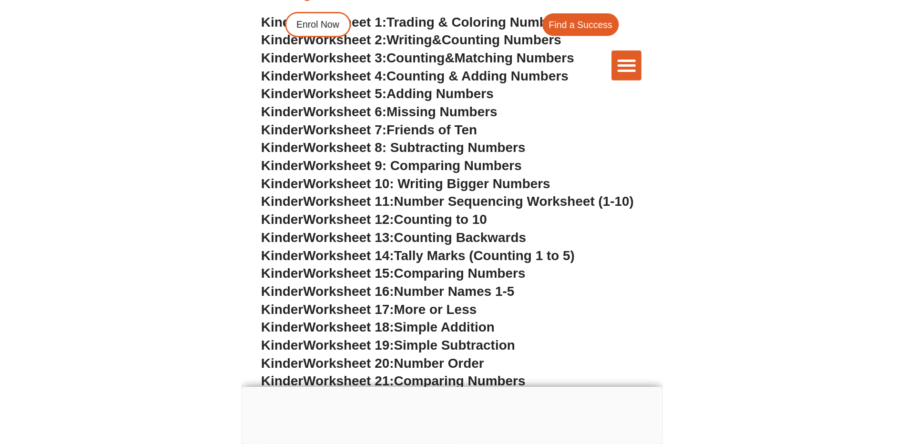
scroll to position [572, 0]
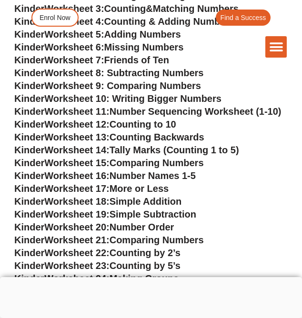
click at [105, 113] on span "Worksheet 11:" at bounding box center [76, 111] width 65 height 10
click at [204, 114] on span "Number Sequencing Worksheet (1-10)" at bounding box center [196, 111] width 172 height 10
click at [165, 124] on span "Counting to 10" at bounding box center [143, 124] width 67 height 10
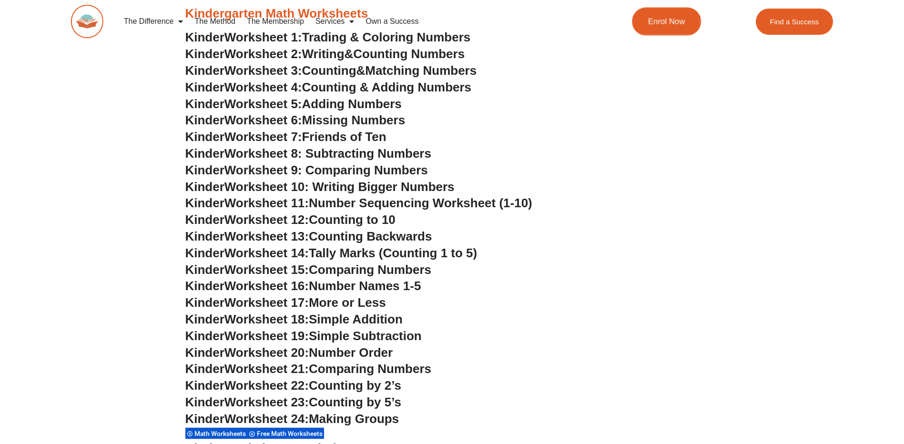
click at [302, 18] on span "Enrol Now" at bounding box center [666, 22] width 37 height 8
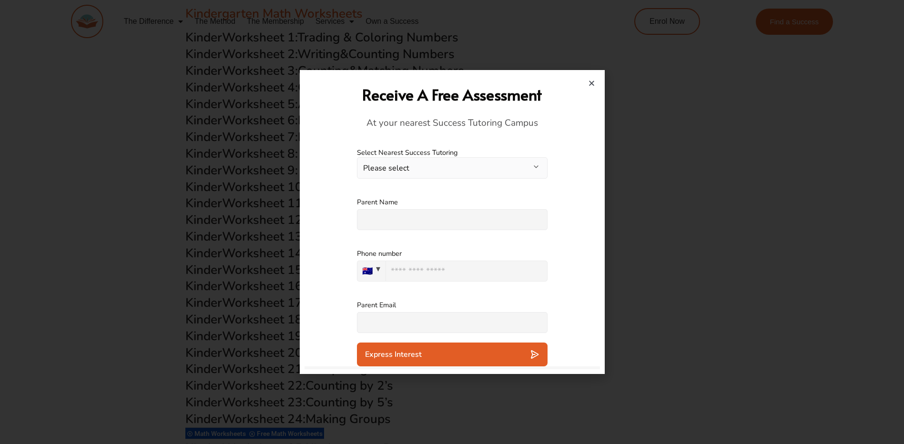
click at [302, 81] on icon "Close" at bounding box center [591, 83] width 7 height 7
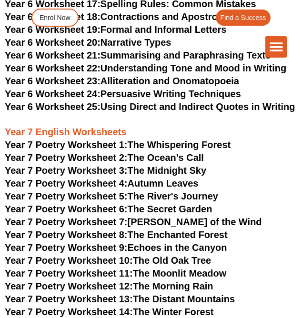
scroll to position [5136, 0]
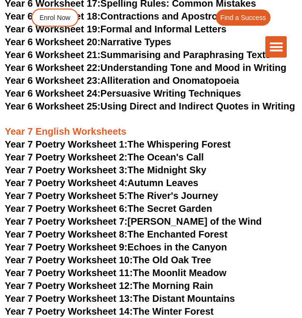
click at [119, 58] on div "The Difference Personalised Program Inspirational Tutors Motivational Learning …" at bounding box center [151, 31] width 272 height 63
click at [89, 57] on div "The Difference Personalised Program Inspirational Tutors Motivational Learning …" at bounding box center [151, 46] width 272 height 21
click at [175, 56] on div "The Difference Personalised Program Inspirational Tutors Motivational Learning …" at bounding box center [151, 46] width 272 height 21
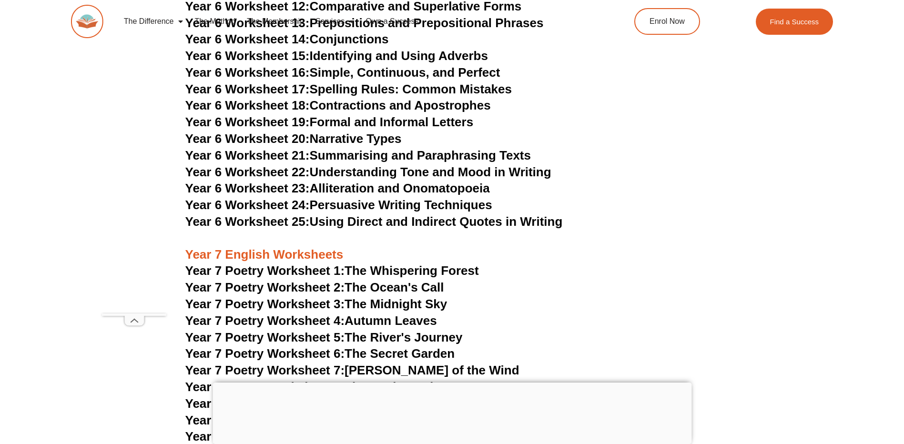
scroll to position [5943, 0]
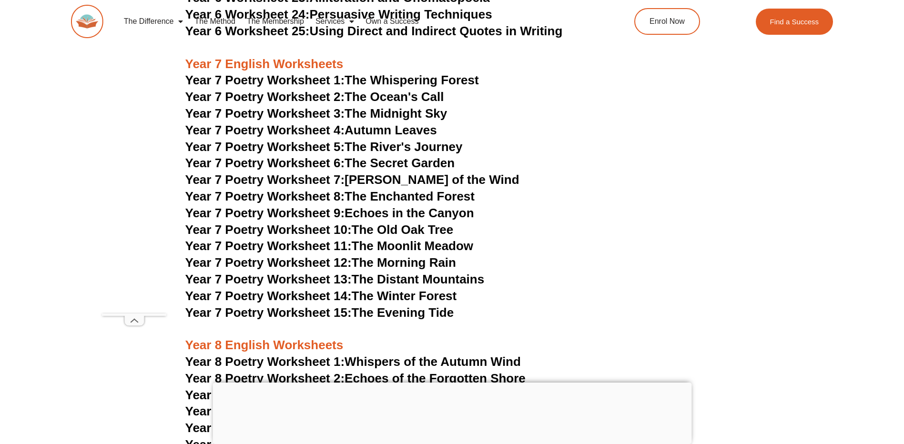
click at [243, 32] on link "The Membership" at bounding box center [275, 21] width 69 height 22
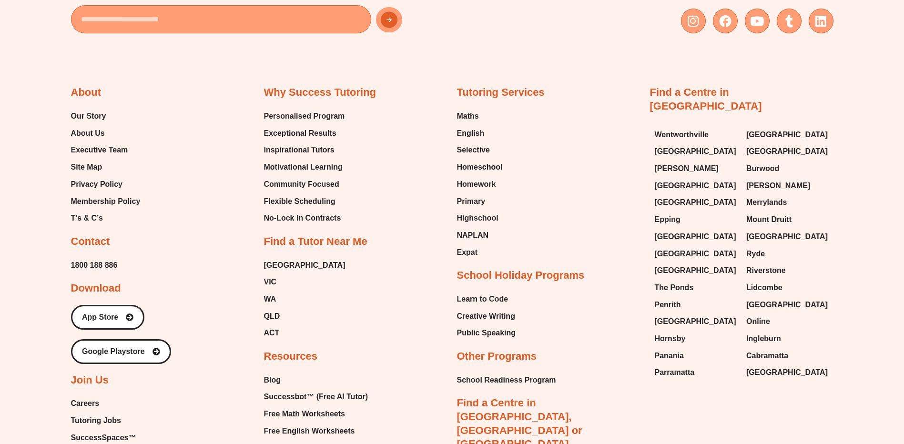
scroll to position [2733, 0]
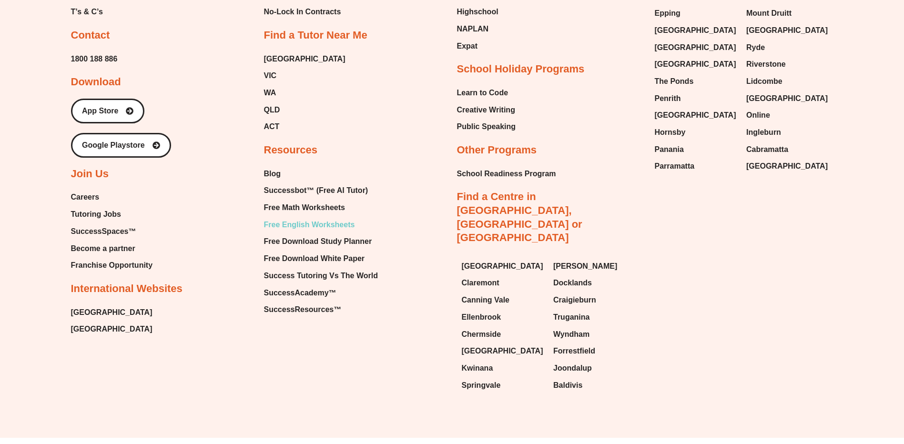
click at [309, 218] on span "Free English Worksheets" at bounding box center [309, 225] width 91 height 14
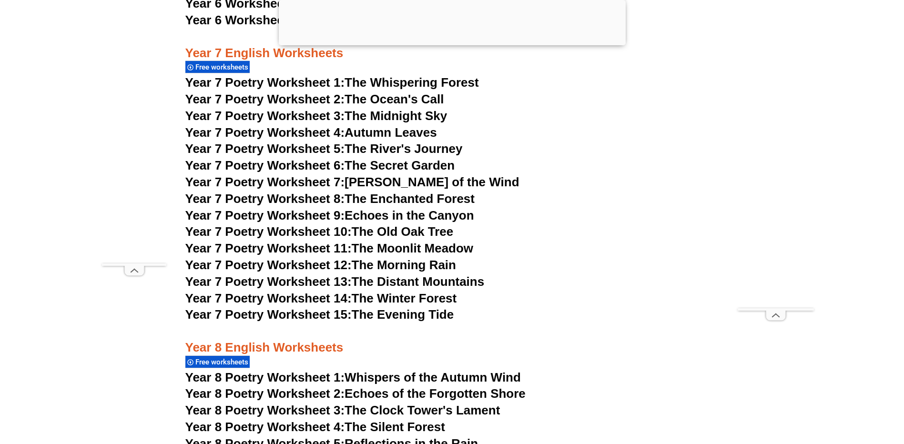
scroll to position [6102, 0]
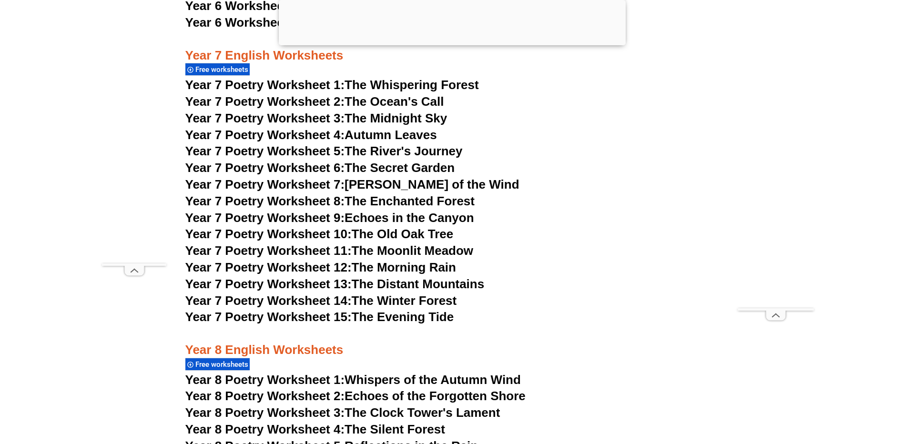
click at [364, 78] on link "Year 7 Poetry Worksheet 1: The Whispering Forest" at bounding box center [332, 85] width 294 height 14
click at [398, 94] on link "Year 7 Poetry Worksheet 2: The Ocean's Call" at bounding box center [314, 101] width 259 height 14
click at [371, 111] on link "Year 7 Poetry Worksheet 3: The Midnight Sky" at bounding box center [316, 118] width 262 height 14
click at [342, 128] on span "Year 7 Poetry Worksheet 4:" at bounding box center [265, 135] width 160 height 14
click at [375, 144] on link "Year 7 Poetry Worksheet 5: The River's Journey" at bounding box center [323, 151] width 277 height 14
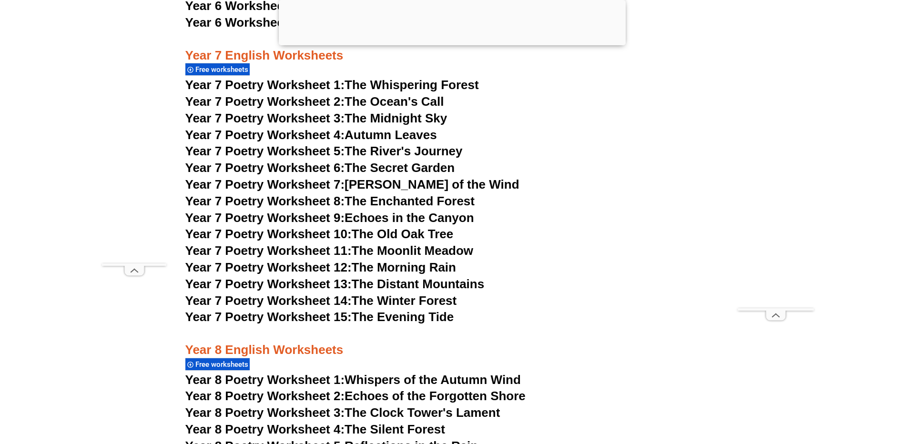
click at [355, 161] on link "Year 7 Poetry Worksheet 6: The Secret Garden" at bounding box center [320, 168] width 270 height 14
click at [450, 177] on link "Year 7 Poetry Worksheet 7: The Whispers of the Wind" at bounding box center [352, 184] width 334 height 14
click at [384, 194] on link "Year 7 Poetry Worksheet 8: The Enchanted Forest" at bounding box center [329, 201] width 289 height 14
click at [367, 211] on link "Year 7 Poetry Worksheet 9: Echoes in the Canyon" at bounding box center [329, 218] width 289 height 14
click at [361, 227] on link "Year 7 Poetry Worksheet 10: The Old Oak Tree" at bounding box center [319, 234] width 268 height 14
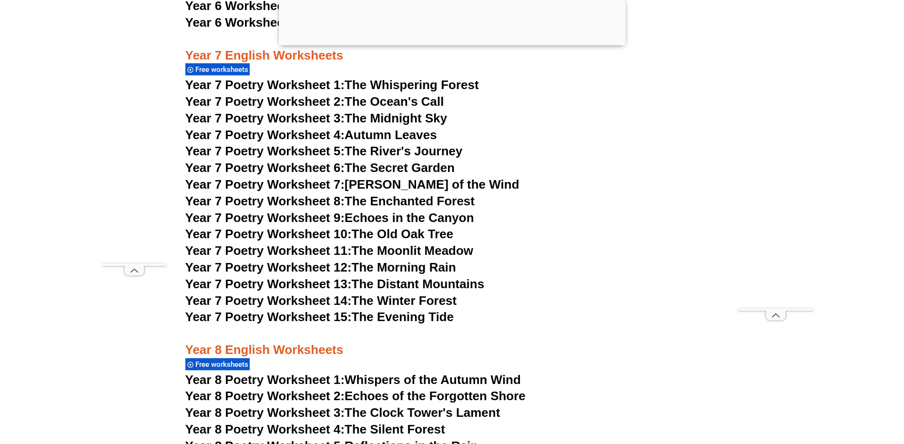
click at [338, 244] on span "Year 7 Poetry Worksheet 11:" at bounding box center [268, 251] width 166 height 14
click at [390, 260] on link "Year 7 Poetry Worksheet 12: The Morning Rain" at bounding box center [320, 267] width 271 height 14
click at [371, 277] on link "Year 7 Poetry Worksheet 13: The Distant Mountains" at bounding box center [334, 284] width 299 height 14
click at [368, 294] on link "Year 7 Poetry Worksheet 14: The Winter Forest" at bounding box center [321, 301] width 272 height 14
click at [355, 310] on link "Year 7 Poetry Worksheet 15: The Evening Tide" at bounding box center [319, 317] width 269 height 14
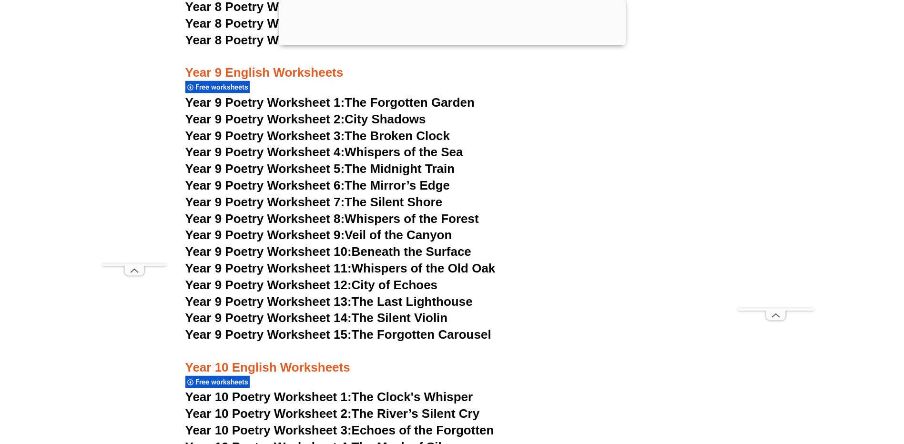
scroll to position [6626, 0]
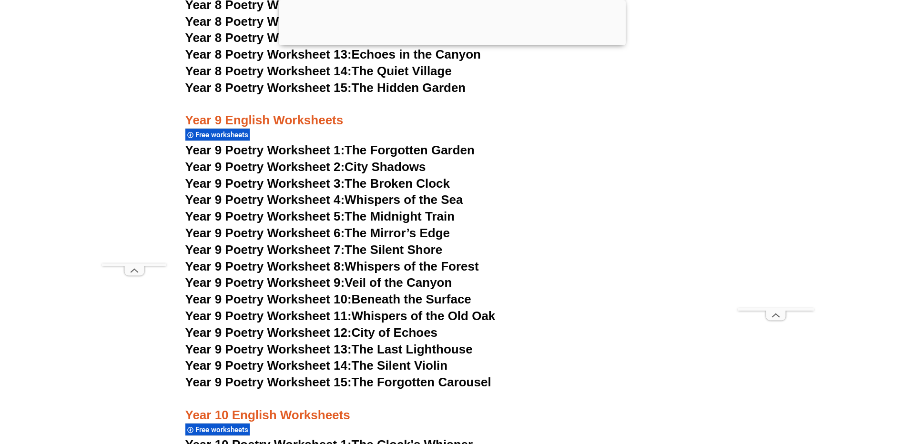
click at [308, 143] on span "Year 9 Poetry Worksheet 1:" at bounding box center [265, 150] width 160 height 14
click at [314, 160] on span "Year 9 Poetry Worksheet 2:" at bounding box center [265, 167] width 160 height 14
click at [389, 176] on link "Year 9 Poetry Worksheet 3: The Broken Clock" at bounding box center [317, 183] width 265 height 14
click at [335, 193] on span "Year 9 Poetry Worksheet 4:" at bounding box center [265, 200] width 160 height 14
click at [329, 209] on span "Year 9 Poetry Worksheet 5:" at bounding box center [265, 216] width 160 height 14
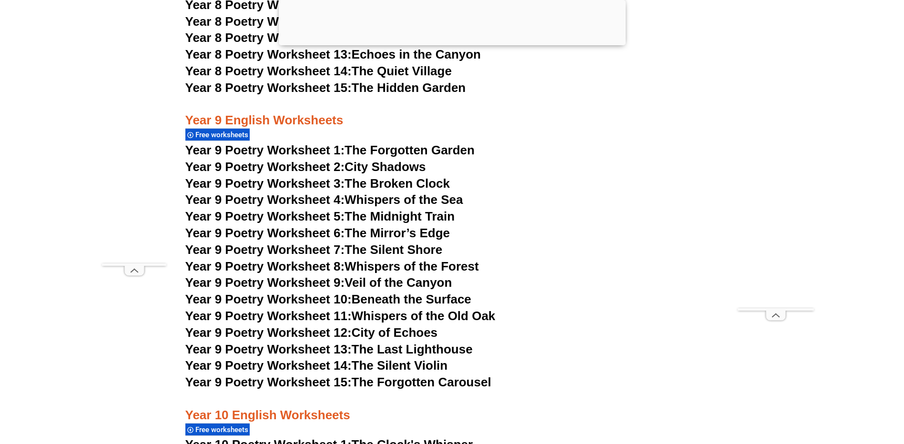
click at [349, 226] on link "Year 9 Poetry Worksheet 6: The Mirror’s Edge" at bounding box center [317, 233] width 265 height 14
click at [305, 243] on span "Year 9 Poetry Worksheet 7:" at bounding box center [265, 250] width 160 height 14
click at [289, 259] on span "Year 9 Poetry Worksheet 8:" at bounding box center [265, 266] width 160 height 14
click at [297, 276] on span "Year 9 Poetry Worksheet 9:" at bounding box center [265, 283] width 160 height 14
click at [336, 292] on span "Year 9 Poetry Worksheet 10:" at bounding box center [268, 299] width 166 height 14
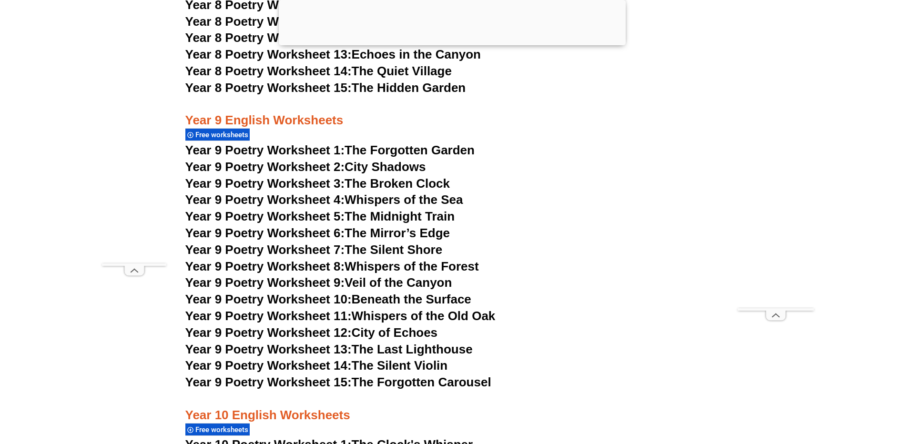
click at [340, 309] on span "Year 9 Poetry Worksheet 11:" at bounding box center [268, 316] width 166 height 14
click at [324, 326] on span "Year 9 Poetry Worksheet 12:" at bounding box center [268, 333] width 166 height 14
click at [294, 342] on span "Year 9 Poetry Worksheet 13:" at bounding box center [268, 349] width 166 height 14
click at [301, 358] on span "Year 9 Poetry Worksheet 14:" at bounding box center [268, 365] width 166 height 14
click at [382, 375] on link "Year 9 Poetry Worksheet 15: The Forgotten Carousel" at bounding box center [338, 382] width 306 height 14
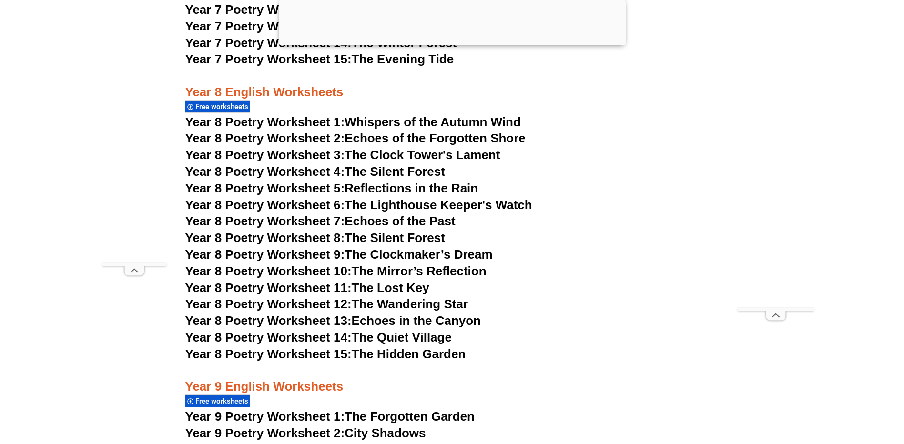
scroll to position [6340, 0]
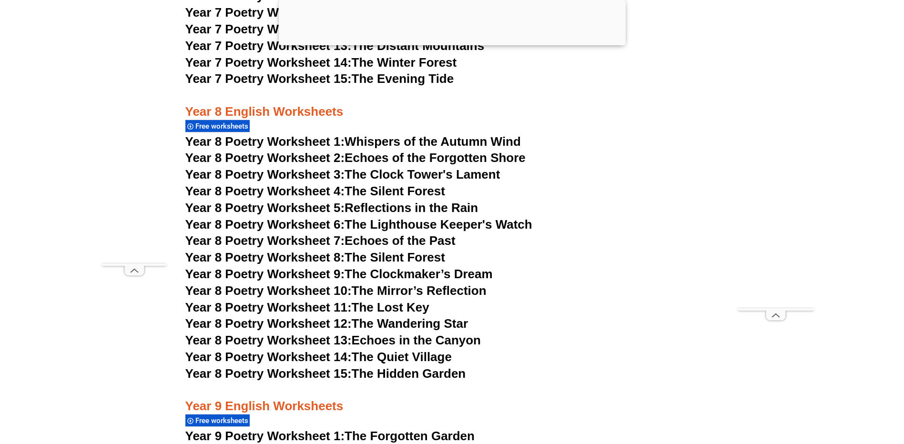
click at [341, 134] on span "Year 8 Poetry Worksheet 1:" at bounding box center [265, 141] width 160 height 14
click at [371, 151] on link "Year 8 Poetry Worksheet 2: Echoes of the Forgotten Shore" at bounding box center [355, 158] width 340 height 14
click at [408, 167] on link "Year 8 Poetry Worksheet 3: The Clock Tower's Lament" at bounding box center [342, 174] width 315 height 14
click at [368, 184] on link "Year 8 Poetry Worksheet 4: The Silent Forest" at bounding box center [315, 191] width 260 height 14
click at [375, 201] on link "Year 8 Poetry Worksheet 5: Reflections in the Rain" at bounding box center [331, 208] width 293 height 14
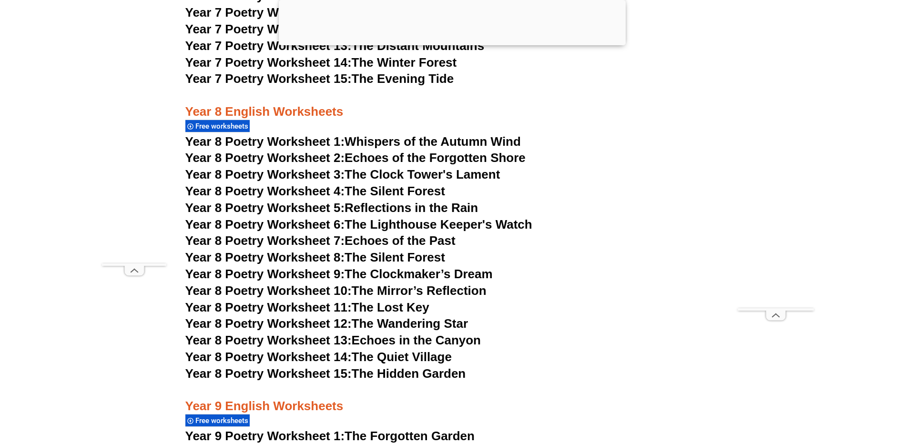
click at [355, 217] on link "Year 8 Poetry Worksheet 6: The Lighthouse Keeper's Watch" at bounding box center [358, 224] width 347 height 14
click at [385, 234] on link "Year 8 Poetry Worksheet 7: Echoes of the Past" at bounding box center [320, 241] width 270 height 14
click at [382, 250] on link "Year 8 Poetry Worksheet 8: The Silent Forest" at bounding box center [315, 257] width 260 height 14
click at [351, 267] on link "Year 8 Poetry Worksheet 9: The Clockmaker’s Dream" at bounding box center [338, 274] width 307 height 14
click at [370, 284] on link "Year 8 Poetry Worksheet 10: The Mirror’s Reflection" at bounding box center [335, 291] width 301 height 14
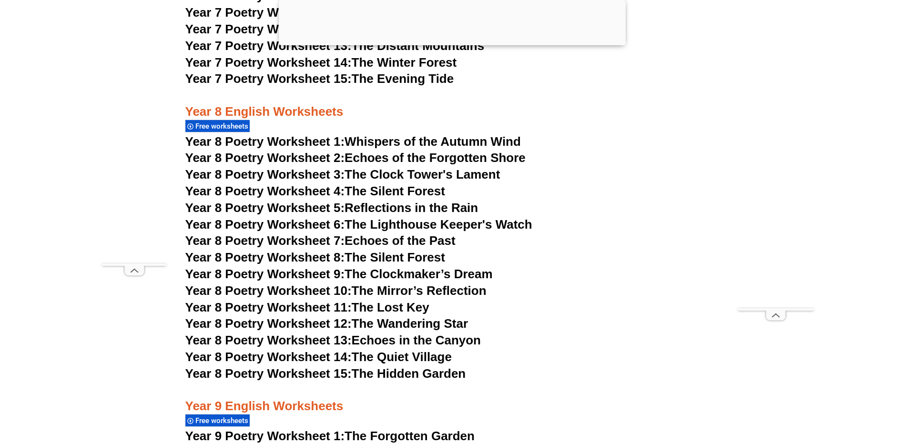
click at [382, 300] on link "Year 8 Poetry Worksheet 11: The Lost Key" at bounding box center [307, 307] width 244 height 14
click at [379, 317] on link "Year 8 Poetry Worksheet 12: The Wandering Star" at bounding box center [326, 324] width 283 height 14
click at [360, 333] on link "Year 8 Poetry Worksheet 13: Echoes in the Canyon" at bounding box center [333, 340] width 296 height 14
click at [398, 350] on link "Year 8 Poetry Worksheet 14: The Quiet Village" at bounding box center [318, 357] width 266 height 14
click at [362, 367] on link "Year 8 Poetry Worksheet 15: The Hidden Garden" at bounding box center [325, 374] width 281 height 14
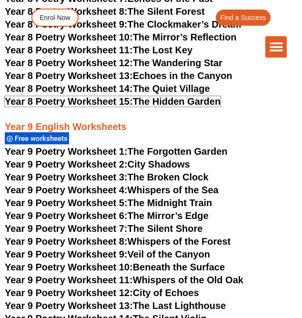
scroll to position [5663, 0]
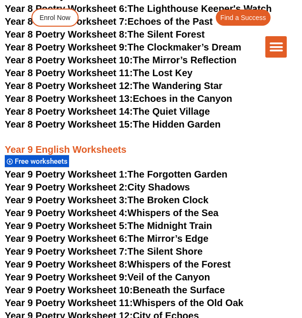
click at [92, 169] on span "Year 9 Poetry Worksheet 1:" at bounding box center [66, 174] width 123 height 10
click at [131, 181] on h3 "Year 9 Poetry Worksheet 2: City Shadows" at bounding box center [151, 187] width 293 height 12
click at [88, 182] on span "Year 9 Poetry Worksheet 2:" at bounding box center [66, 187] width 123 height 10
click at [113, 195] on span "Year 9 Poetry Worksheet 3:" at bounding box center [66, 200] width 123 height 10
click at [112, 208] on span "Year 9 Poetry Worksheet 4:" at bounding box center [66, 213] width 123 height 10
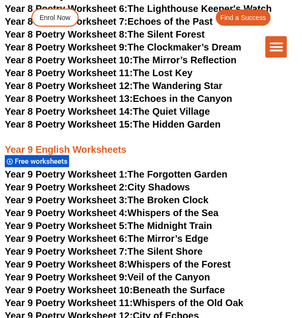
click at [97, 221] on span "Year 9 Poetry Worksheet 5:" at bounding box center [66, 226] width 123 height 10
click at [102, 234] on span "Year 9 Poetry Worksheet 6:" at bounding box center [66, 239] width 123 height 10
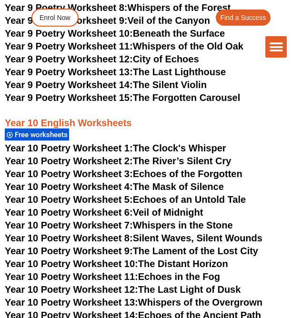
scroll to position [5902, 0]
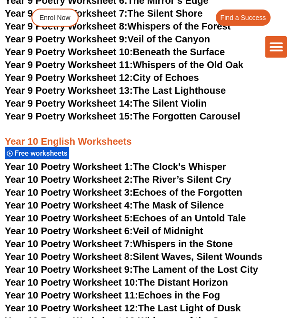
click at [173, 162] on link "Year 10 Poetry Worksheet 1: The Clock's Whisper" at bounding box center [116, 167] width 222 height 10
click at [202, 174] on link "Year 10 Poetry Worksheet 2: The River’s Silent Cry" at bounding box center [118, 179] width 226 height 10
click at [195, 187] on link "Year 10 Poetry Worksheet 3: Echoes of the Forgotten" at bounding box center [124, 192] width 238 height 10
click at [191, 200] on link "Year 10 Poetry Worksheet 4: The Mask of Silence" at bounding box center [114, 205] width 219 height 10
click at [127, 213] on span "Year 10 Poetry Worksheet 5:" at bounding box center [69, 218] width 128 height 10
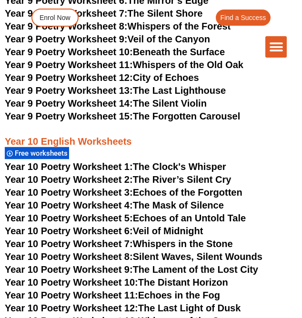
click at [200, 226] on link "Year 10 Poetry Worksheet 6: Veil of Midnight" at bounding box center [104, 231] width 198 height 10
click at [183, 239] on link "Year 10 Poetry Worksheet 7: Whispers in the Stone" at bounding box center [119, 244] width 228 height 10
click at [213, 252] on link "Year 10 Poetry Worksheet 8: Silent Waves, Silent Wounds" at bounding box center [134, 257] width 258 height 10
click at [202, 265] on link "Year 10 Poetry Worksheet 9: The Lament of the Lost City" at bounding box center [132, 270] width 254 height 10
click at [196, 277] on link "Year 10 Poetry Worksheet 10: The Distant Horizon" at bounding box center [117, 282] width 224 height 10
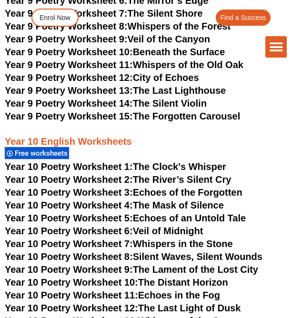
click at [199, 290] on link "Year 10 Poetry Worksheet 11: Echoes in the Fog" at bounding box center [112, 295] width 215 height 10
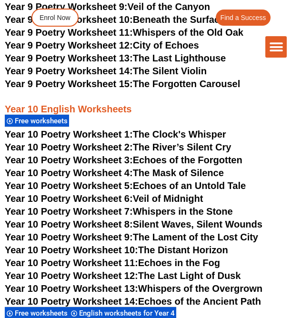
scroll to position [5950, 0]
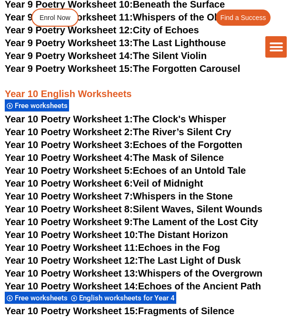
click at [214, 256] on link "Year 10 Poetry Worksheet 12: The Last Light of Dusk" at bounding box center [123, 261] width 236 height 10
click at [221, 268] on link "Year 10 Poetry Worksheet 13: Whispers of the Overgrown" at bounding box center [134, 273] width 258 height 10
click at [236, 268] on link "Year 10 Poetry Worksheet 13: Whispers of the Overgrown" at bounding box center [134, 273] width 258 height 10
click at [240, 281] on link "Year 10 Poetry Worksheet 14: Echoes of the Ancient Path" at bounding box center [133, 286] width 256 height 10
click at [216, 306] on link "Year 10 Poetry Worksheet 15: Fragments of Silence" at bounding box center [120, 311] width 230 height 10
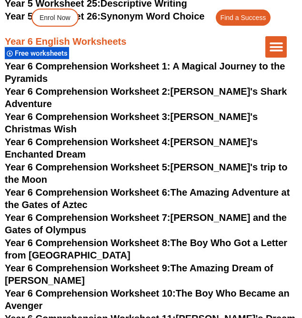
scroll to position [4567, 0]
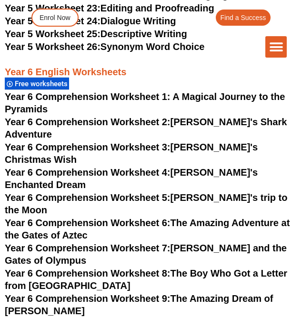
click at [184, 92] on span "Year 6 Comprehension Worksheet 1: A Magical Journey to the Pyramids" at bounding box center [145, 103] width 280 height 23
click at [201, 117] on link "Year 6 Comprehension Worksheet 2: Jake's Shark Adventure" at bounding box center [146, 128] width 282 height 23
click at [171, 142] on span "Year 6 Comprehension Worksheet 3:" at bounding box center [88, 147] width 166 height 10
click at [184, 167] on link "Year 6 Comprehension Worksheet 4: Lily's Enchanted Dream" at bounding box center [131, 178] width 253 height 23
click at [212, 193] on link "Year 6 Comprehension Worksheet 5: Emily's trip to the Moon" at bounding box center [146, 204] width 283 height 23
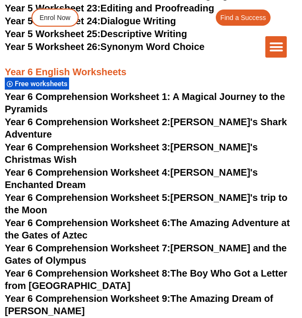
click at [235, 218] on link "Year 6 Comprehension Worksheet 6: The Amazing Adventure at the Gates of Aztec" at bounding box center [147, 229] width 285 height 23
click at [221, 243] on link "Year 6 Comprehension Worksheet 7: Tommy and the Gates of Olympus" at bounding box center [146, 254] width 282 height 23
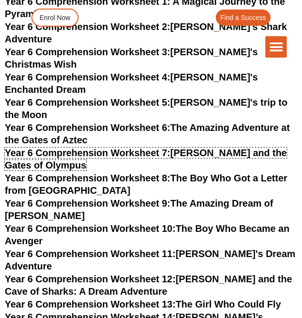
scroll to position [4710, 0]
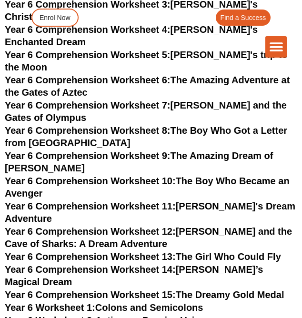
click at [225, 55] on div "The Difference Personalised Program Inspirational Tutors Motivational Learning …" at bounding box center [151, 46] width 272 height 21
click at [219, 58] on div "The Difference Personalised Program Inspirational Tutors Motivational Learning …" at bounding box center [151, 31] width 272 height 63
click at [162, 55] on div "The Difference Personalised Program Inspirational Tutors Motivational Learning …" at bounding box center [151, 46] width 272 height 21
click at [274, 44] on icon "Menu Toggle" at bounding box center [276, 47] width 14 height 14
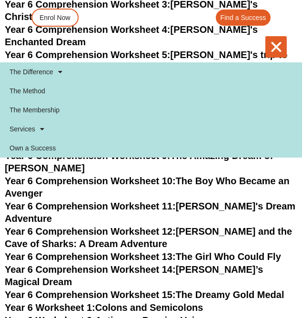
click at [274, 44] on icon "Menu Toggle" at bounding box center [276, 47] width 14 height 14
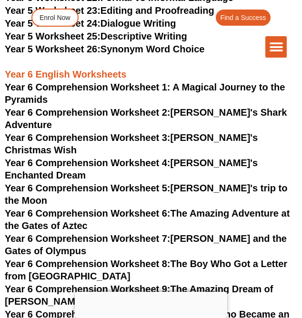
scroll to position [4481, 0]
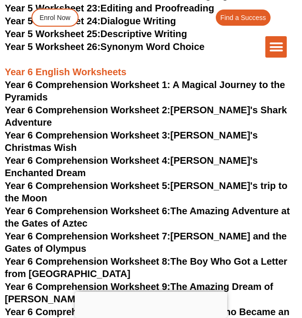
click at [153, 256] on span "Year 6 Comprehension Worksheet 8:" at bounding box center [88, 261] width 166 height 10
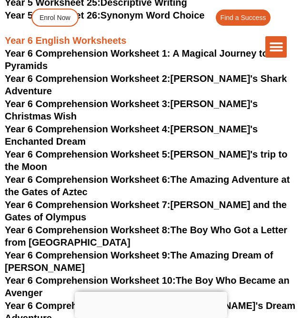
scroll to position [4529, 0]
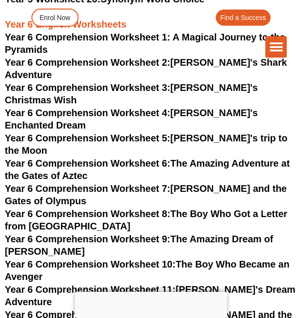
click at [155, 234] on span "Year 6 Comprehension Worksheet 9:" at bounding box center [88, 239] width 166 height 10
click at [152, 259] on span "Year 6 Comprehension Worksheet 10:" at bounding box center [90, 264] width 171 height 10
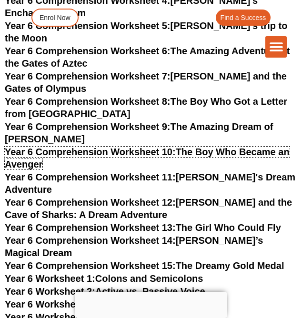
scroll to position [4672, 0]
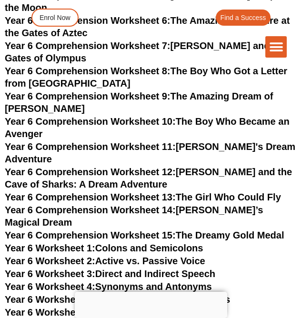
click at [180, 142] on link "Year 6 Comprehension Worksheet 11: [PERSON_NAME]'s Dream Adventure" at bounding box center [150, 153] width 291 height 23
click at [217, 167] on link "Year 6 Comprehension Worksheet 12: [PERSON_NAME] and the Cave of Sharks: A Drea…" at bounding box center [148, 178] width 287 height 23
click at [220, 192] on link "Year 6 Comprehension Worksheet 13: The Girl Who Could Fly" at bounding box center [143, 197] width 276 height 10
click at [242, 205] on link "Year 6 Comprehension Worksheet 14: [PERSON_NAME]’s Magical Dream" at bounding box center [134, 216] width 258 height 23
click at [232, 230] on link "Year 6 Comprehension Worksheet 15: The Dreamy Gold Medal" at bounding box center [145, 235] width 280 height 10
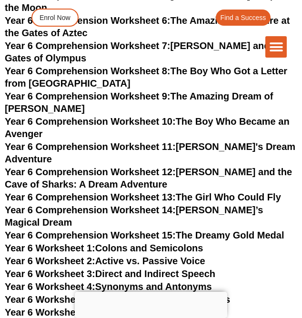
click at [190, 243] on link "Year 6 Worksheet 1: Colons and Semicolons" at bounding box center [104, 248] width 198 height 10
click at [177, 256] on link "Year 6 Worksheet 2: Active vs. Passive Voice" at bounding box center [105, 261] width 201 height 10
click at [197, 269] on link "Year 6 Worksheet 3: Direct and Indirect Speech" at bounding box center [110, 274] width 211 height 10
click at [205, 282] on link "Year 6 Worksheet 4: Synonyms and Antonyms" at bounding box center [108, 287] width 207 height 10
click at [123, 295] on link "Year 6 Worksheet 5: Homophones and Homonyms" at bounding box center [117, 300] width 225 height 10
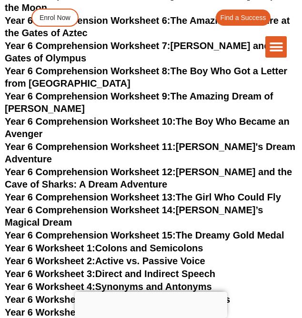
click at [113, 307] on link "Year 6 Worksheet 6: Prefixes and Suffixes" at bounding box center [98, 312] width 187 height 10
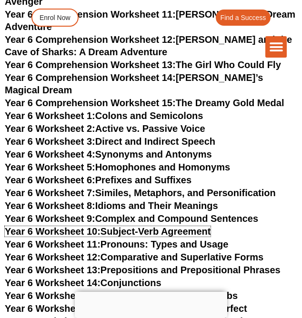
scroll to position [4815, 0]
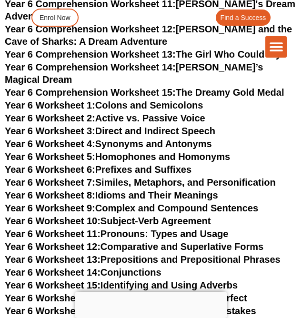
click at [113, 229] on link "Year 6 Worksheet 11: Pronouns: Types and Usage" at bounding box center [117, 234] width 224 height 10
click at [131, 228] on h3 "Year 6 Worksheet 11: Pronouns: Types and Usage" at bounding box center [151, 234] width 293 height 12
click at [128, 242] on link "Year 6 Worksheet 12: Comparative and Superlative Forms" at bounding box center [134, 247] width 259 height 10
click at [164, 255] on link "Year 6 Worksheet 13: Prepositions and Prepositional Phrases" at bounding box center [143, 260] width 276 height 10
click at [128, 267] on link "Year 6 Worksheet 14: Conjunctions" at bounding box center [83, 272] width 157 height 10
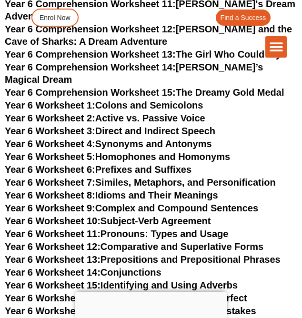
click at [152, 280] on link "Year 6 Worksheet 15: Identifying and Using Adverbs" at bounding box center [121, 285] width 233 height 10
click at [136, 293] on link "Year 6 Worksheet 16: Simple, Continuous, and Perfect" at bounding box center [126, 298] width 243 height 10
click at [136, 306] on link "Year 6 Worksheet 17: Spelling Rules: Common Mistakes" at bounding box center [131, 311] width 252 height 10
click at [132, 318] on link "Year 6 Worksheet 18: Contractions and Apostrophes" at bounding box center [122, 324] width 235 height 10
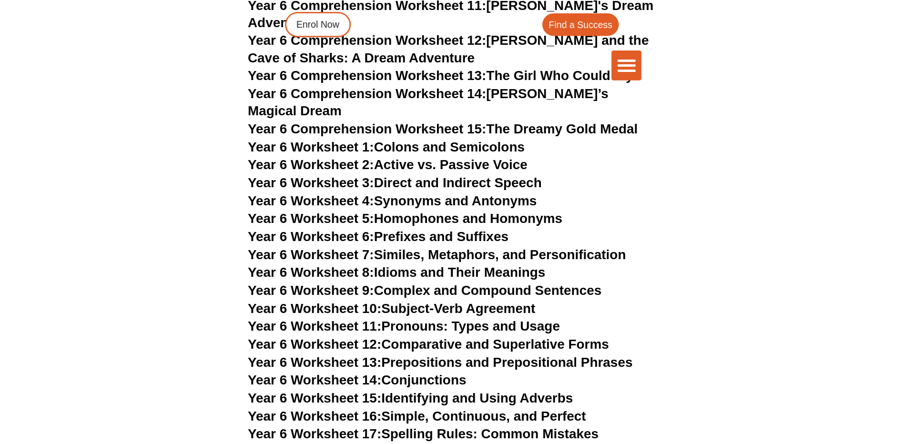
scroll to position [4812, 0]
